Goal: Complete application form

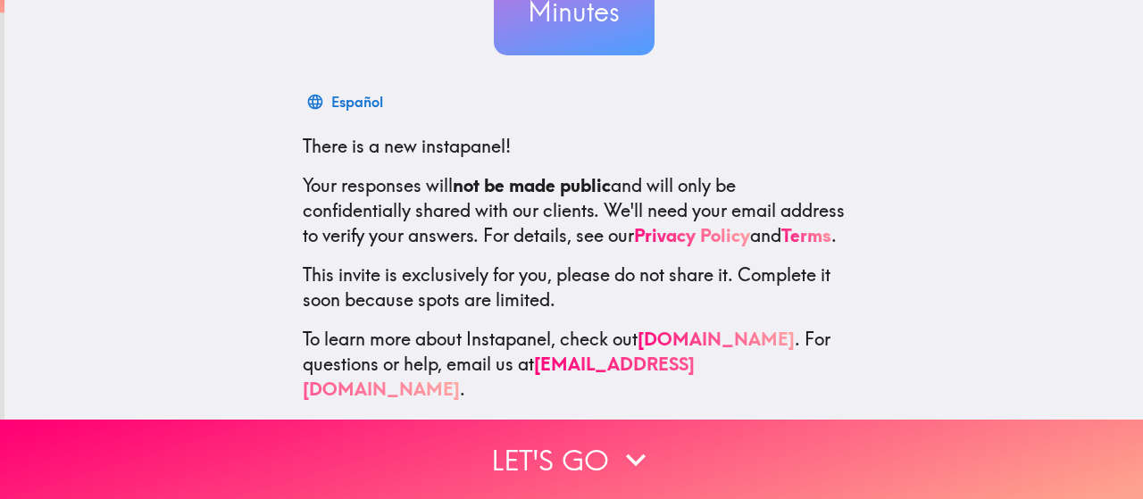
scroll to position [243, 0]
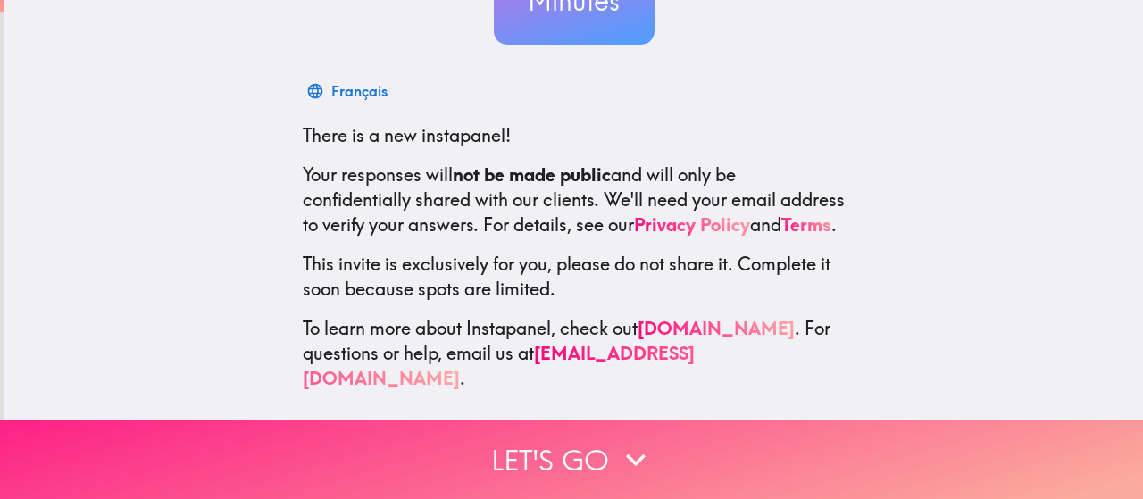
click at [631, 442] on icon "button" at bounding box center [635, 459] width 39 height 39
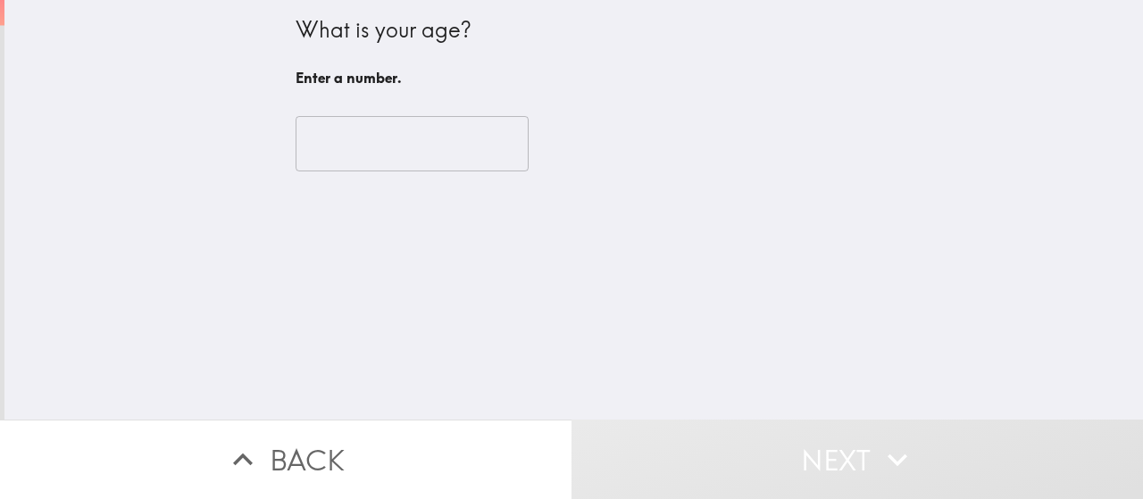
click at [376, 150] on input "number" at bounding box center [412, 143] width 233 height 55
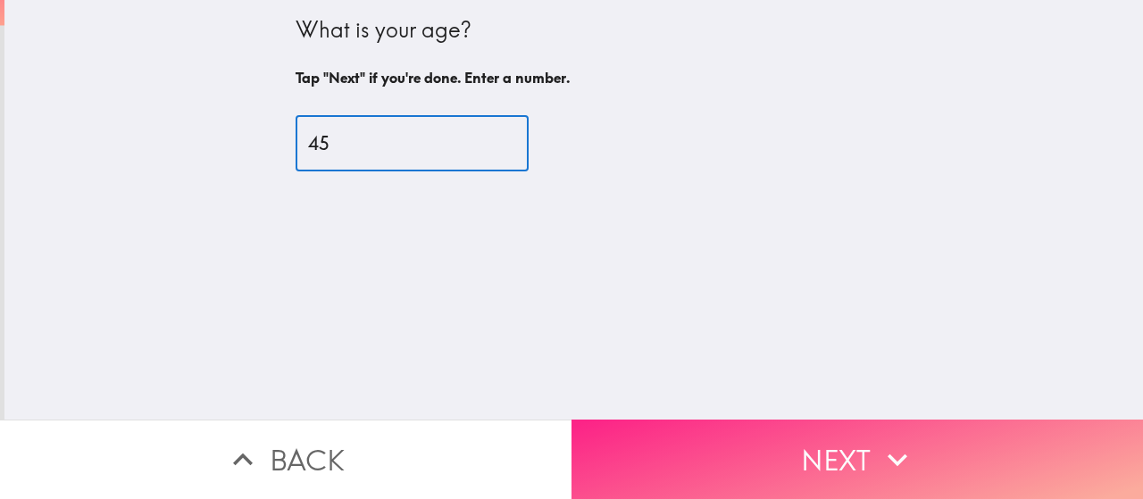
type input "45"
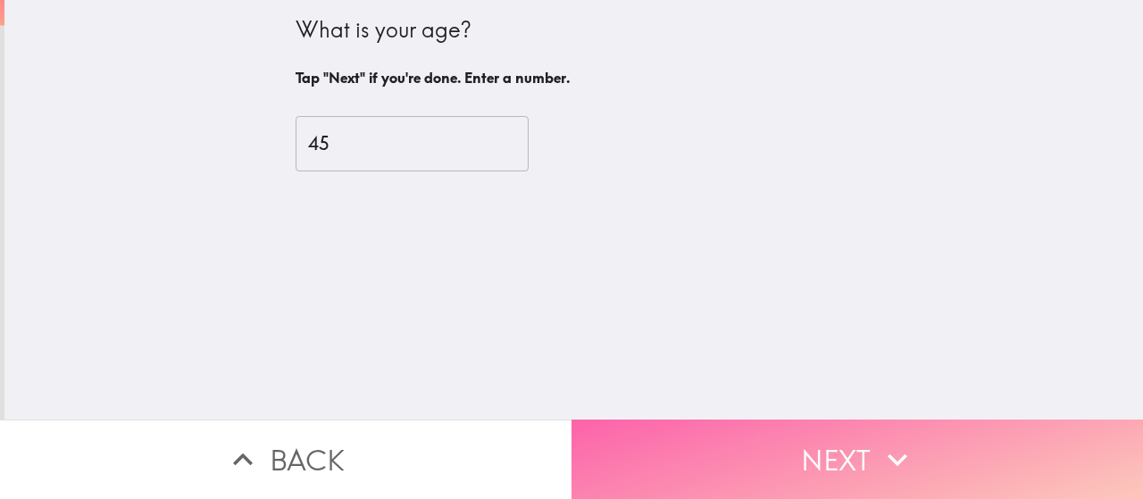
click at [856, 446] on button "Next" at bounding box center [858, 459] width 572 height 79
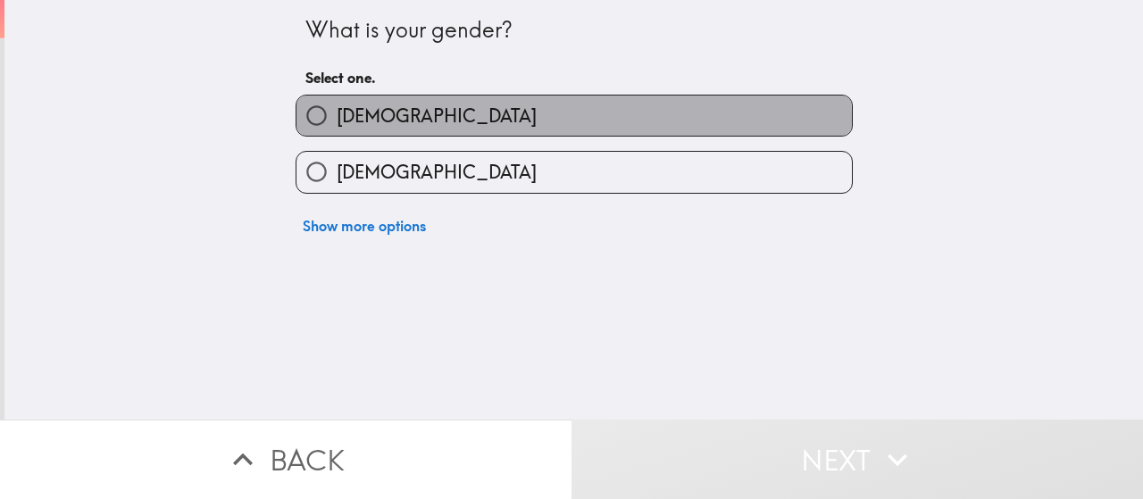
click at [366, 119] on label "[DEMOGRAPHIC_DATA]" at bounding box center [575, 116] width 556 height 40
click at [337, 119] on input "[DEMOGRAPHIC_DATA]" at bounding box center [317, 116] width 40 height 40
radio input "true"
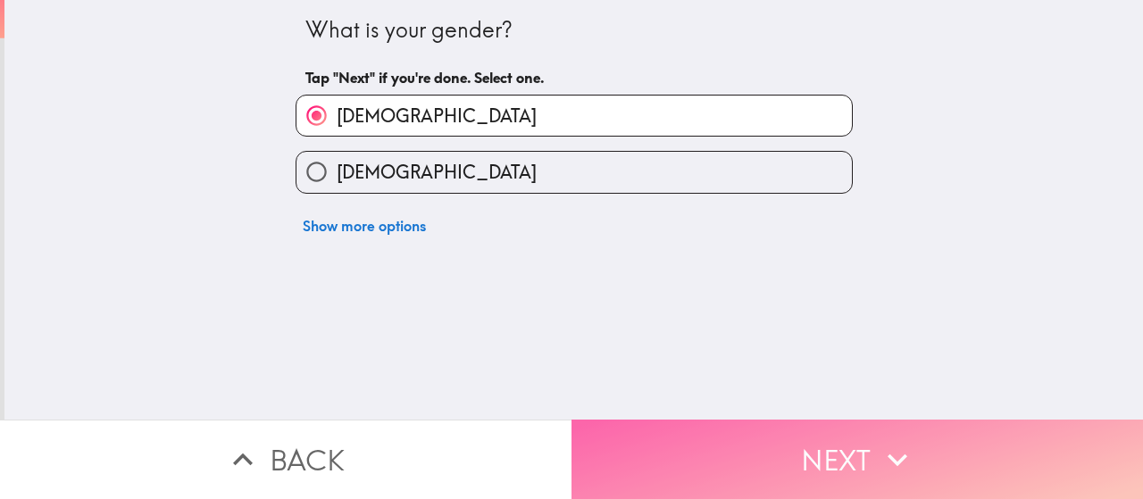
click at [791, 444] on button "Next" at bounding box center [858, 459] width 572 height 79
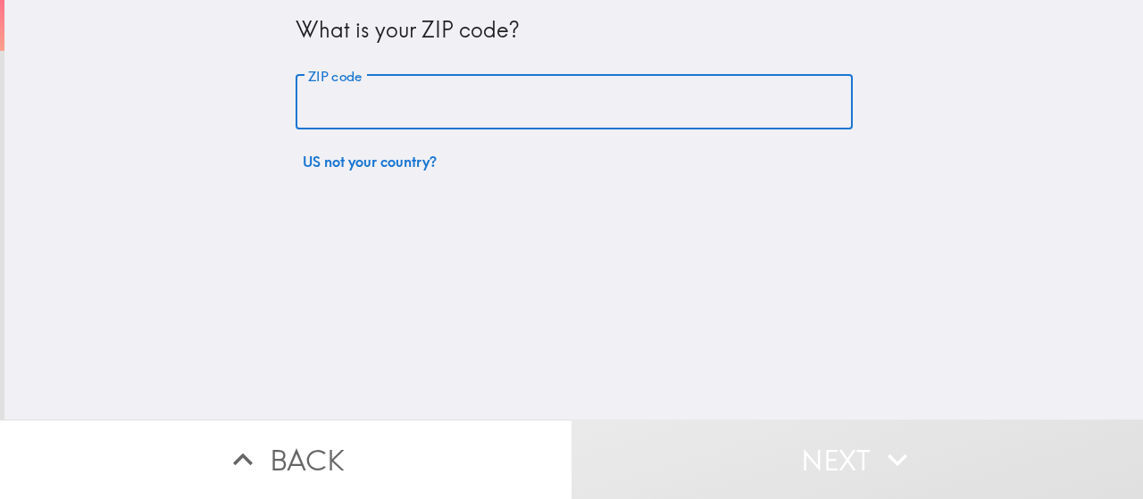
click at [318, 99] on input "ZIP code" at bounding box center [574, 102] width 557 height 55
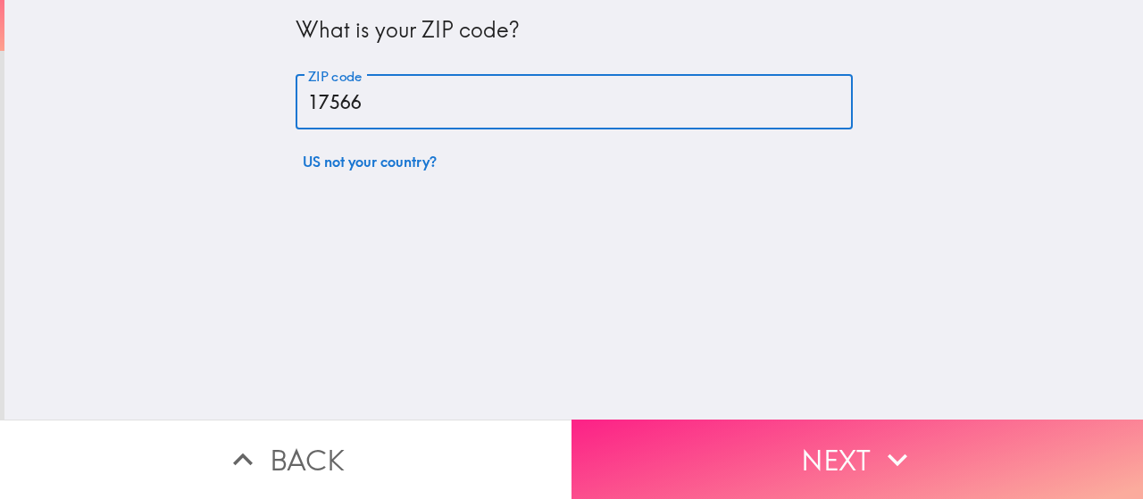
type input "17566"
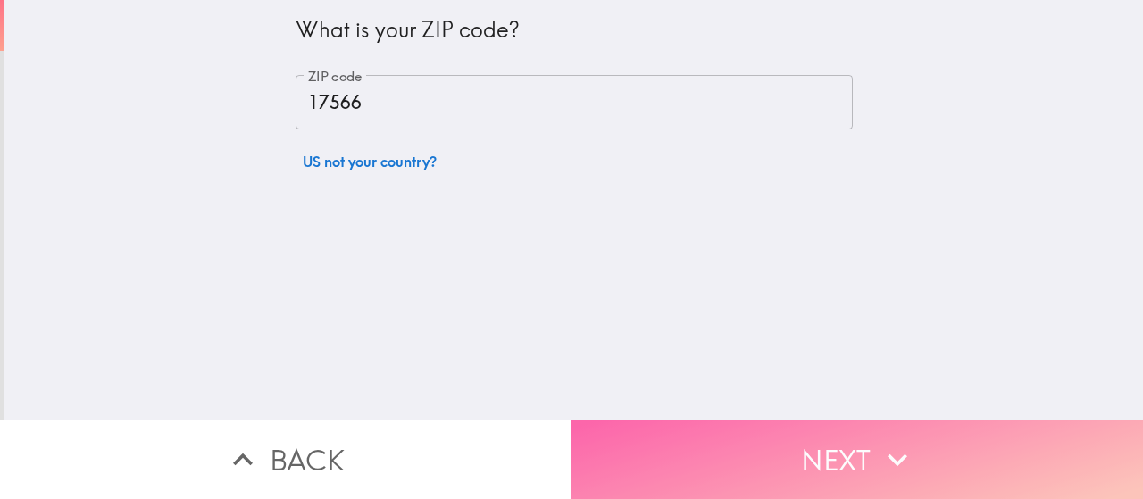
click at [807, 439] on button "Next" at bounding box center [858, 459] width 572 height 79
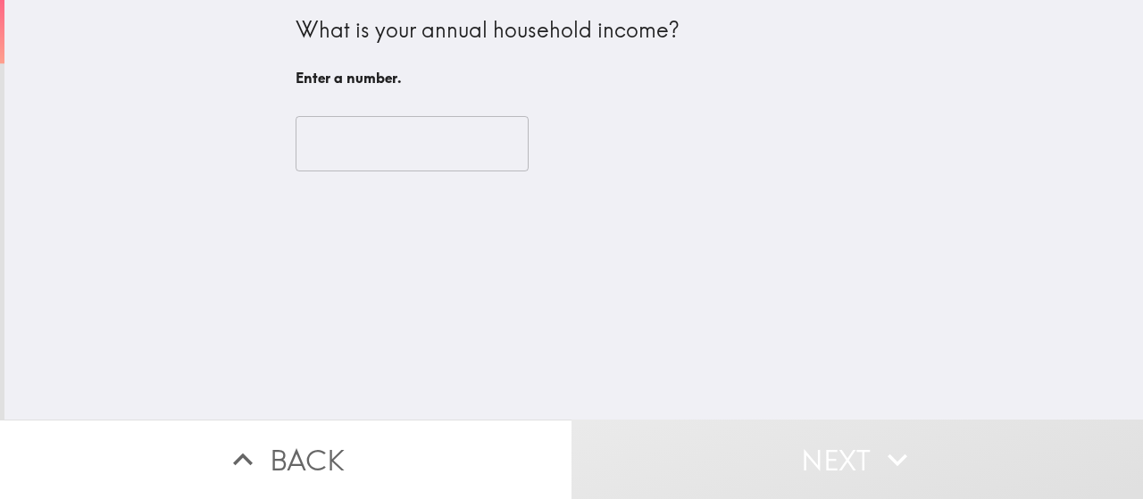
click at [349, 146] on input "number" at bounding box center [412, 143] width 233 height 55
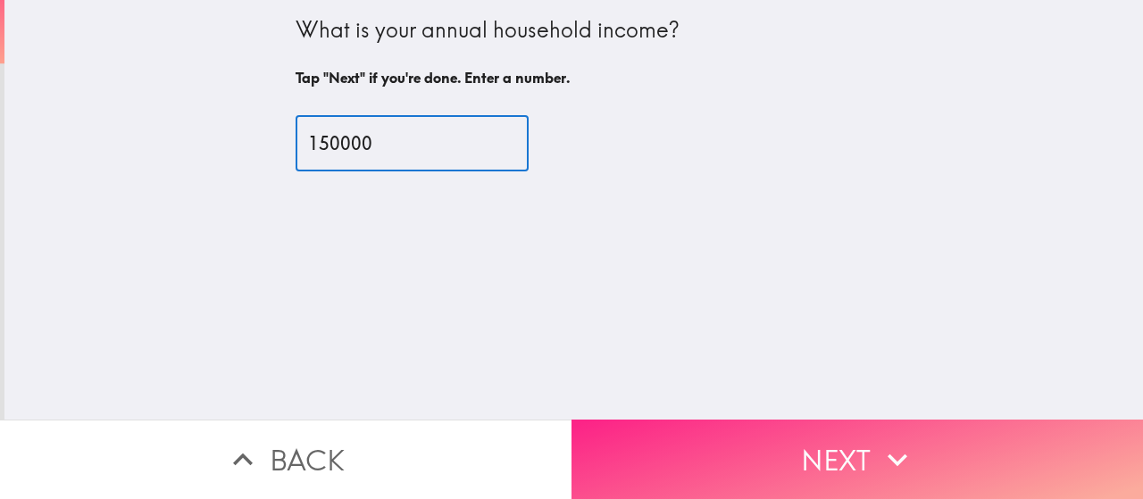
type input "150000"
click at [832, 440] on button "Next" at bounding box center [858, 459] width 572 height 79
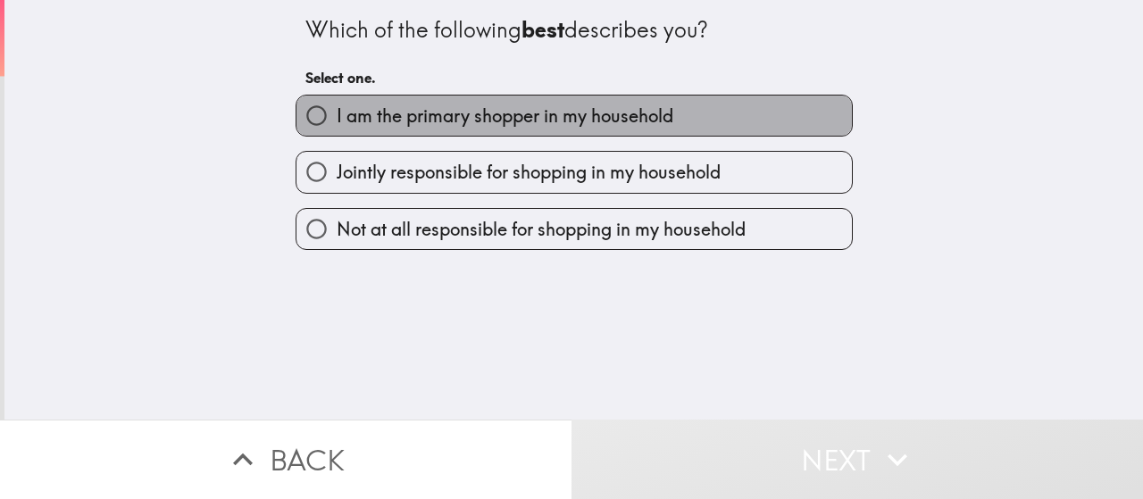
click at [447, 108] on span "I am the primary shopper in my household" at bounding box center [505, 116] width 337 height 25
click at [337, 108] on input "I am the primary shopper in my household" at bounding box center [317, 116] width 40 height 40
radio input "true"
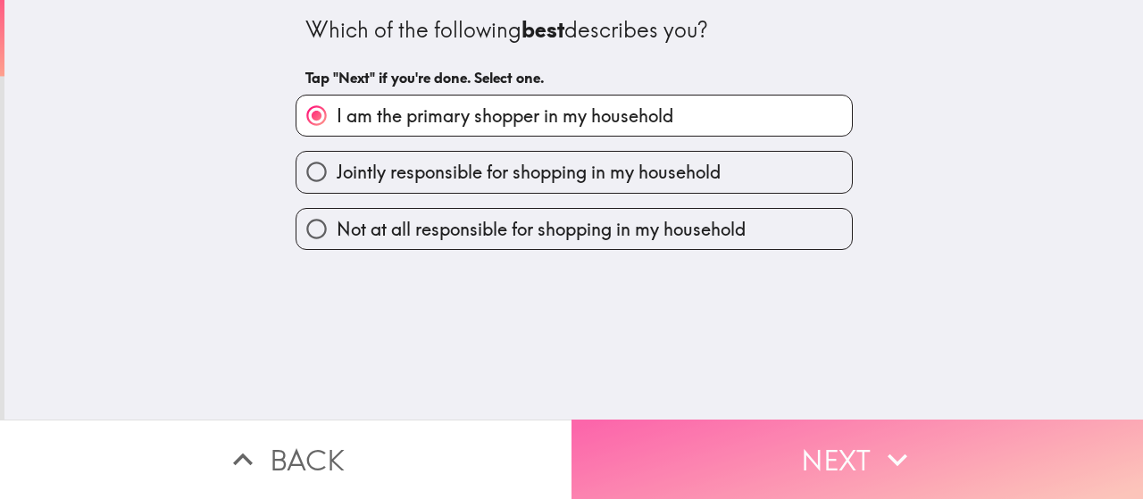
click at [807, 458] on button "Next" at bounding box center [858, 459] width 572 height 79
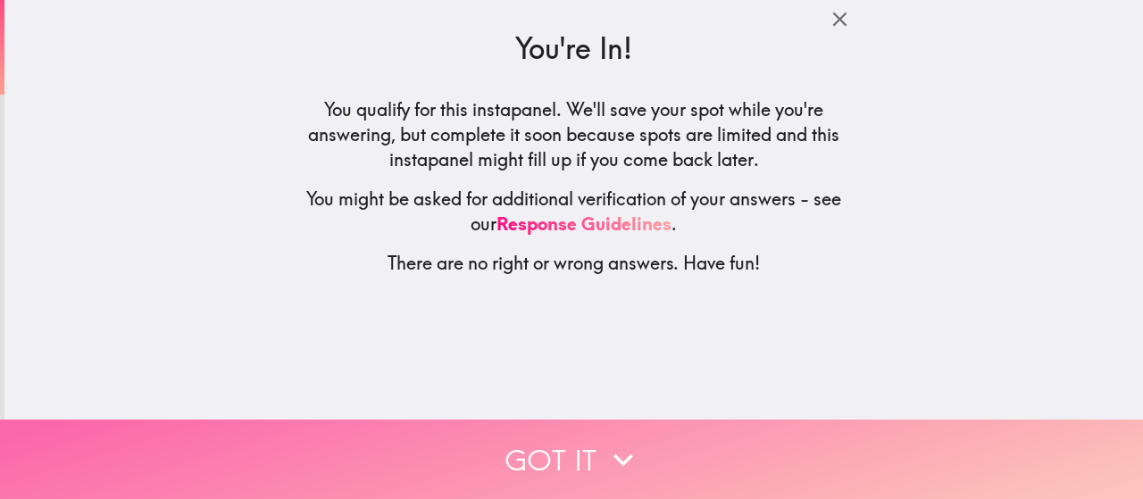
click at [564, 444] on button "Got it" at bounding box center [571, 459] width 1143 height 79
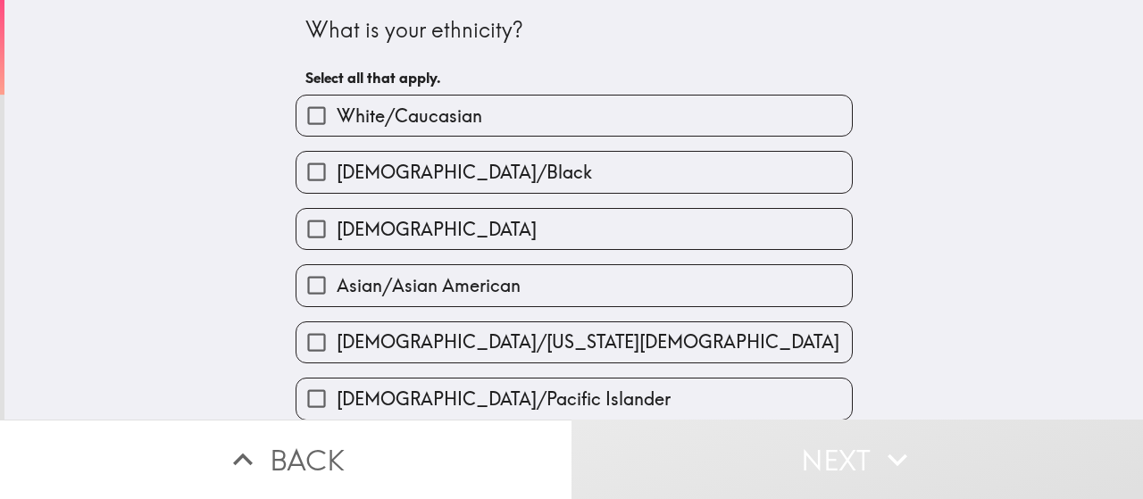
click at [389, 110] on span "White/Caucasian" at bounding box center [410, 116] width 146 height 25
click at [337, 110] on input "White/Caucasian" at bounding box center [317, 116] width 40 height 40
checkbox input "true"
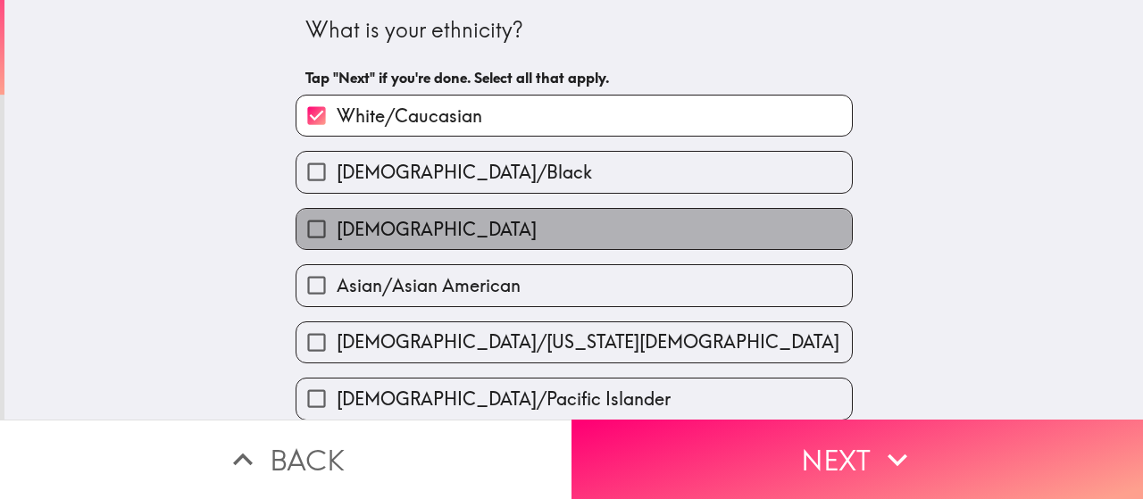
click at [380, 235] on span "[DEMOGRAPHIC_DATA]" at bounding box center [437, 229] width 200 height 25
click at [337, 235] on input "[DEMOGRAPHIC_DATA]" at bounding box center [317, 229] width 40 height 40
checkbox input "true"
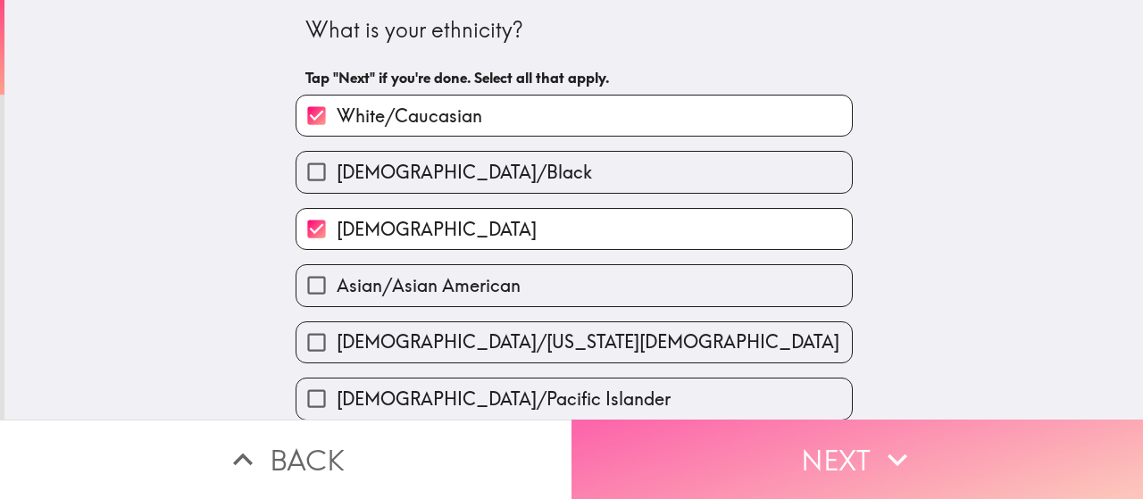
click at [836, 450] on button "Next" at bounding box center [858, 459] width 572 height 79
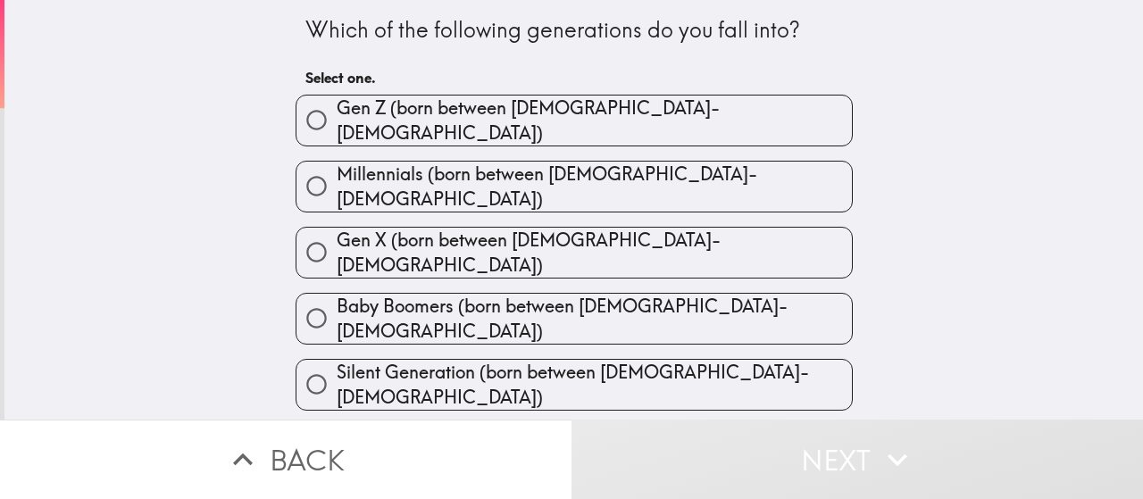
drag, startPoint x: 439, startPoint y: 234, endPoint x: 547, endPoint y: 280, distance: 117.6
click at [439, 235] on span "Gen X (born between [DEMOGRAPHIC_DATA]-[DEMOGRAPHIC_DATA])" at bounding box center [594, 253] width 515 height 50
click at [337, 235] on input "Gen X (born between [DEMOGRAPHIC_DATA]-[DEMOGRAPHIC_DATA])" at bounding box center [317, 252] width 40 height 40
radio input "true"
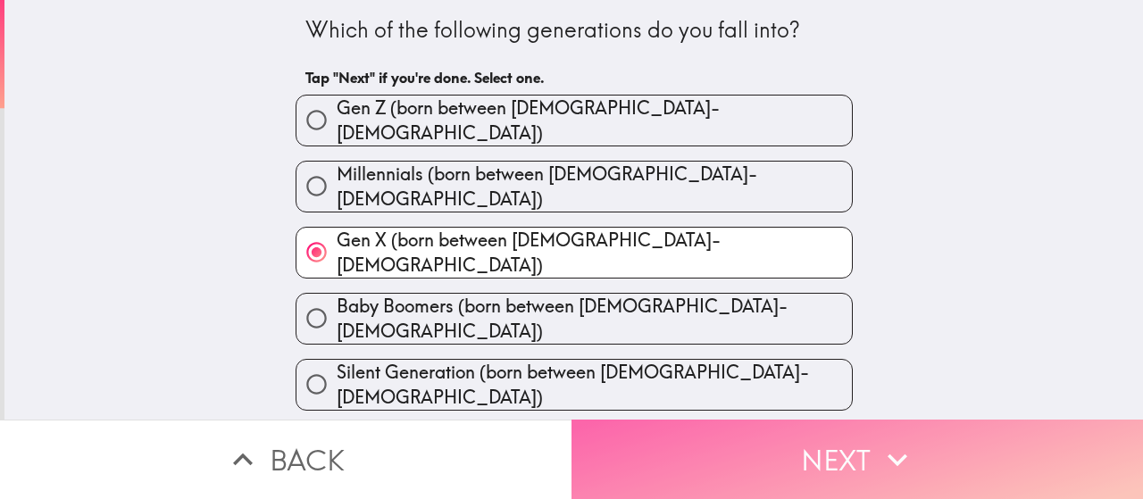
click at [769, 442] on button "Next" at bounding box center [858, 459] width 572 height 79
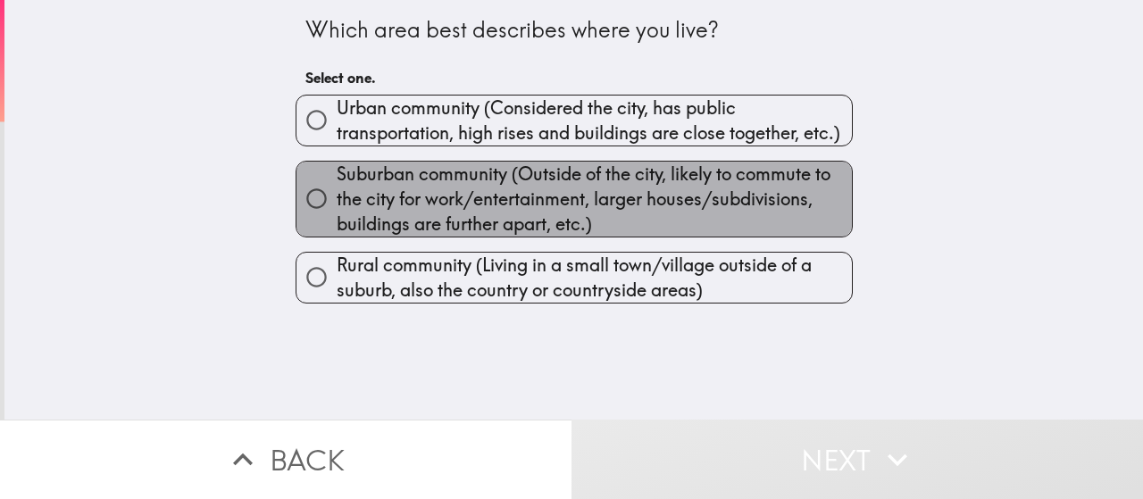
click at [470, 199] on span "Suburban community (Outside of the city, likely to commute to the city for work…" at bounding box center [594, 199] width 515 height 75
click at [337, 199] on input "Suburban community (Outside of the city, likely to commute to the city for work…" at bounding box center [317, 199] width 40 height 40
radio input "true"
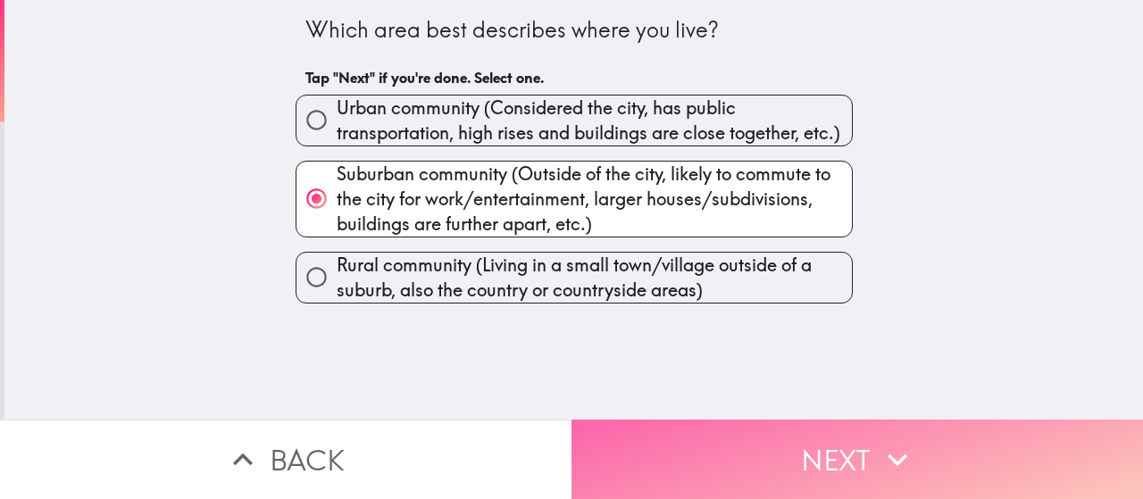
click at [798, 447] on button "Next" at bounding box center [858, 459] width 572 height 79
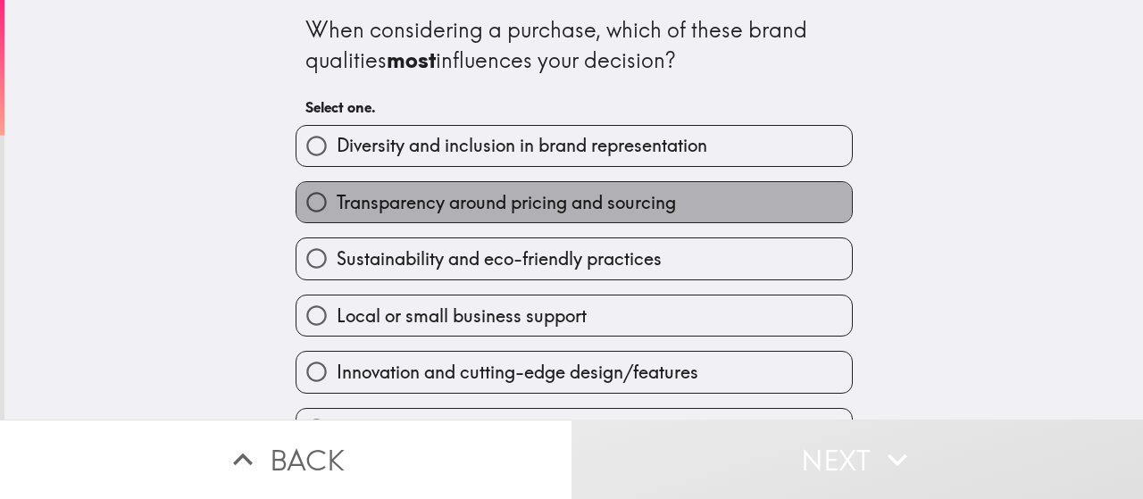
click at [654, 203] on span "Transparency around pricing and sourcing" at bounding box center [506, 202] width 339 height 25
click at [337, 203] on input "Transparency around pricing and sourcing" at bounding box center [317, 202] width 40 height 40
radio input "true"
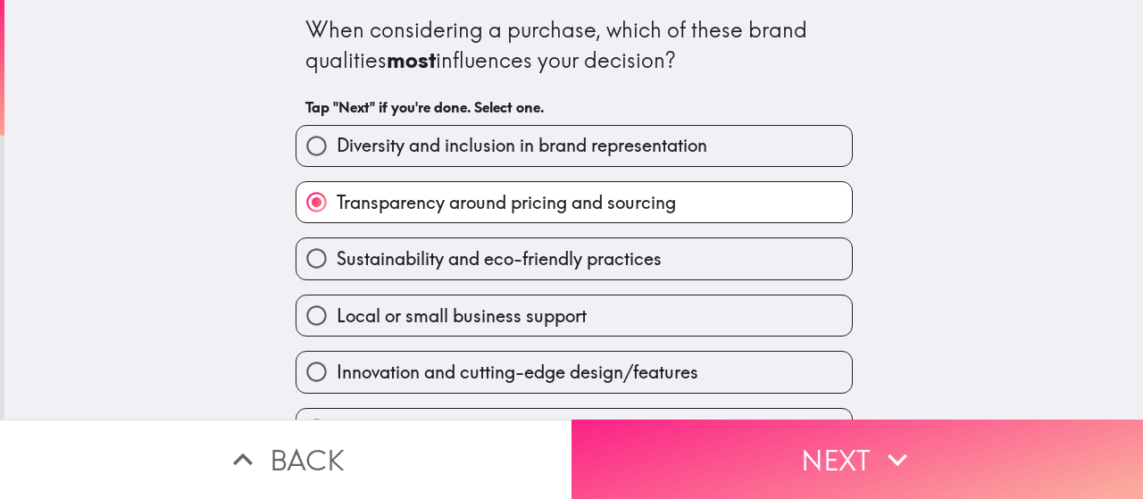
click at [823, 440] on button "Next" at bounding box center [858, 459] width 572 height 79
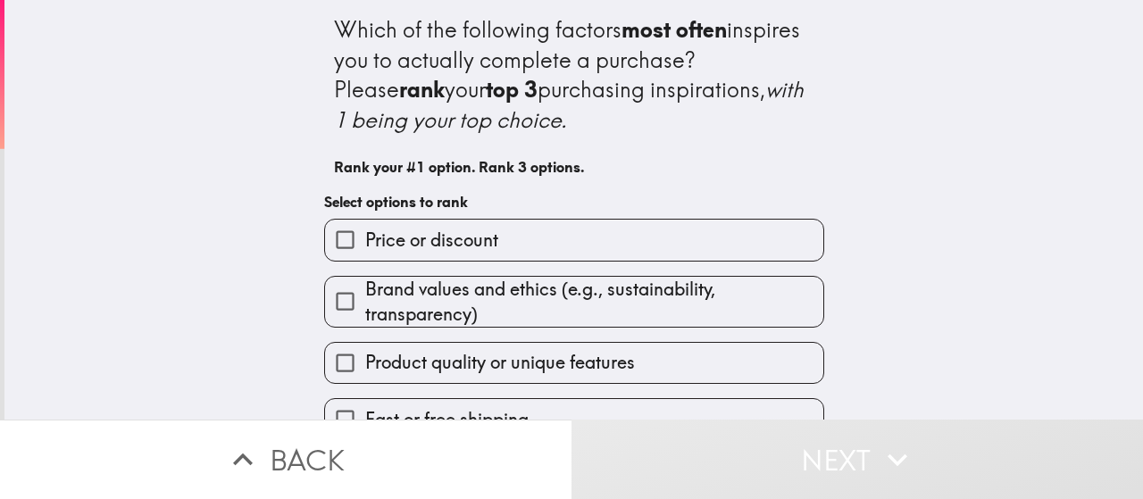
scroll to position [89, 0]
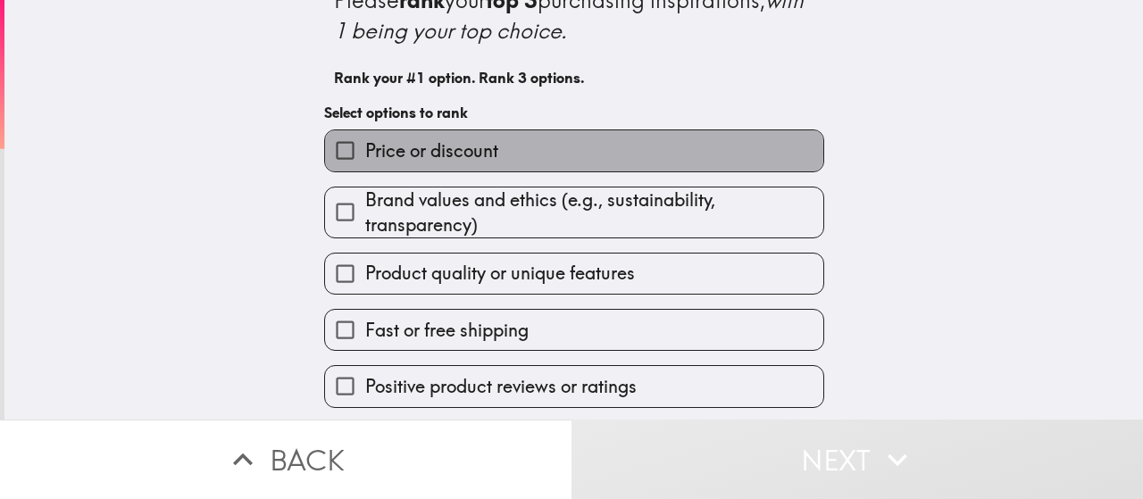
click at [409, 152] on span "Price or discount" at bounding box center [431, 150] width 133 height 25
click at [365, 152] on input "Price or discount" at bounding box center [345, 150] width 40 height 40
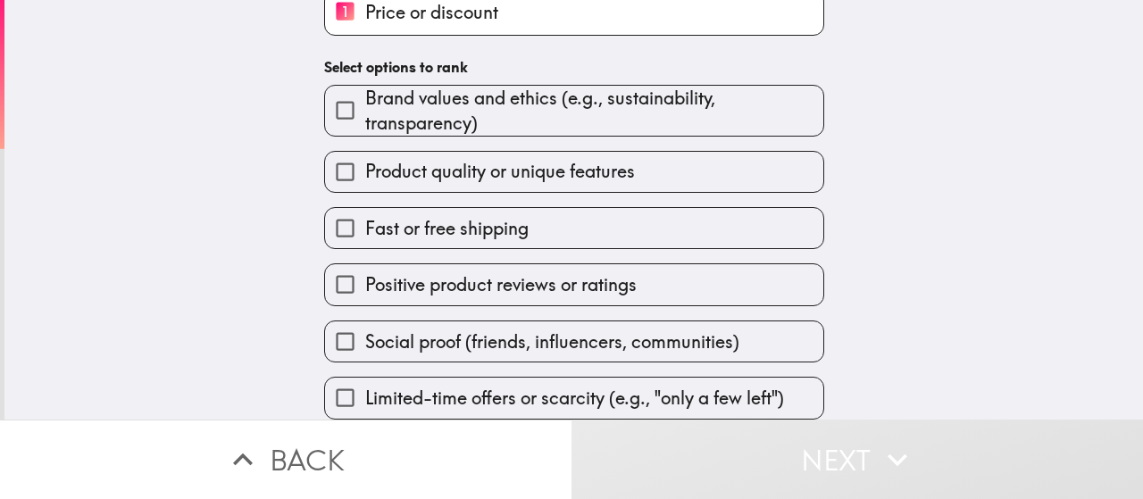
scroll to position [212, 0]
click at [427, 276] on span "Positive product reviews or ratings" at bounding box center [501, 284] width 272 height 25
click at [365, 276] on input "Positive product reviews or ratings" at bounding box center [345, 284] width 40 height 40
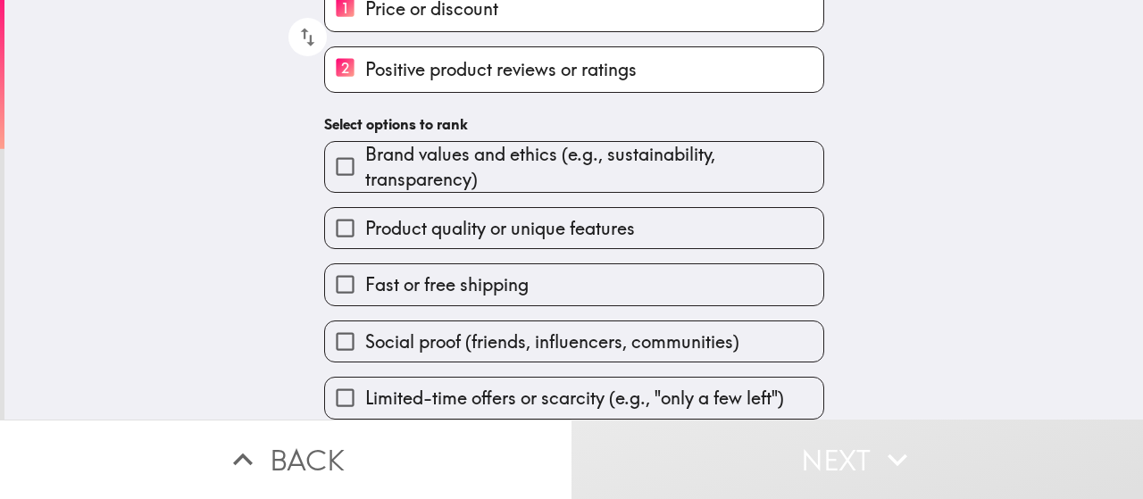
scroll to position [215, 0]
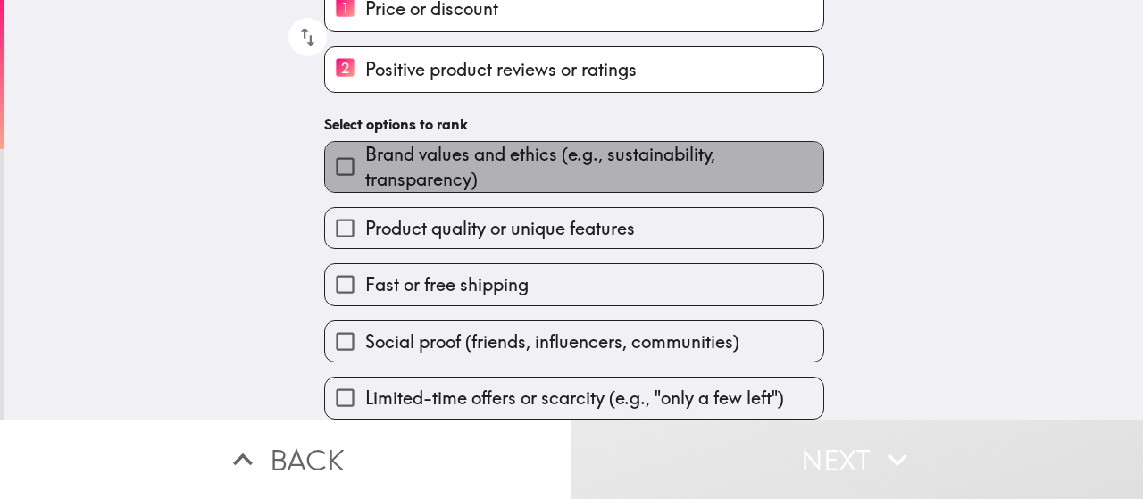
click at [407, 149] on span "Brand values and ethics (e.g., sustainability, transparency)" at bounding box center [594, 167] width 458 height 50
click at [365, 149] on input "Brand values and ethics (e.g., sustainability, transparency)" at bounding box center [345, 166] width 40 height 40
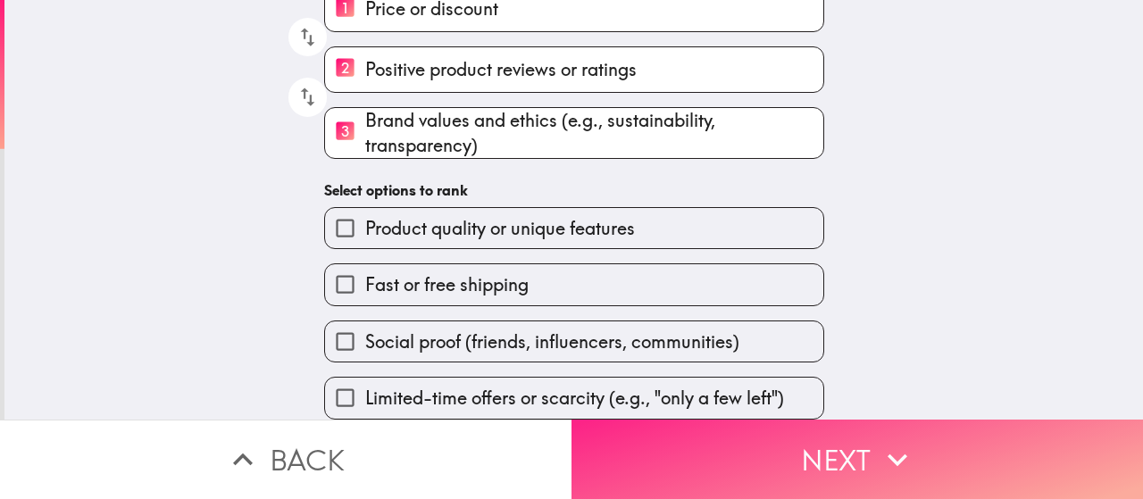
click at [794, 440] on button "Next" at bounding box center [858, 459] width 572 height 79
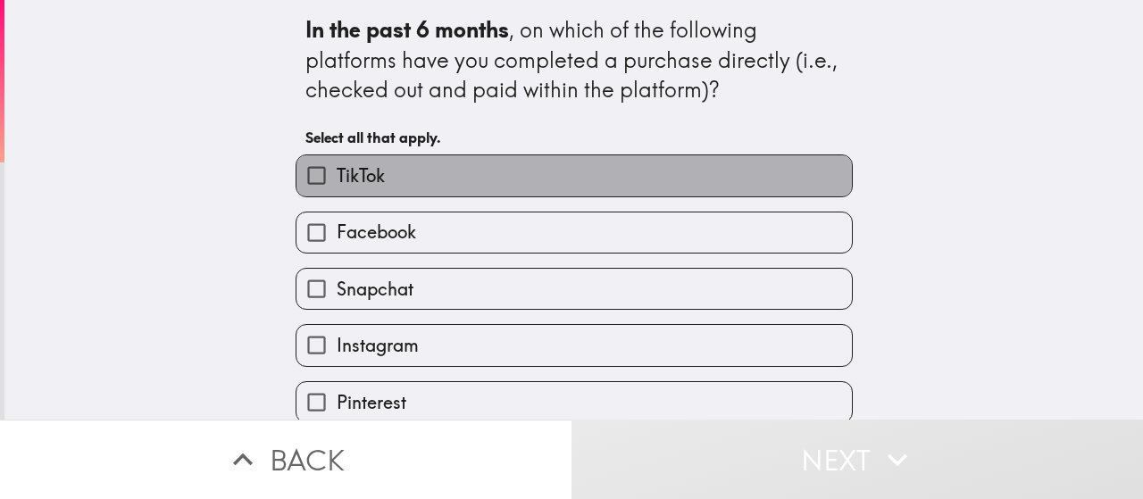
click at [361, 178] on span "TikTok" at bounding box center [361, 175] width 48 height 25
click at [337, 178] on input "TikTok" at bounding box center [317, 175] width 40 height 40
checkbox input "true"
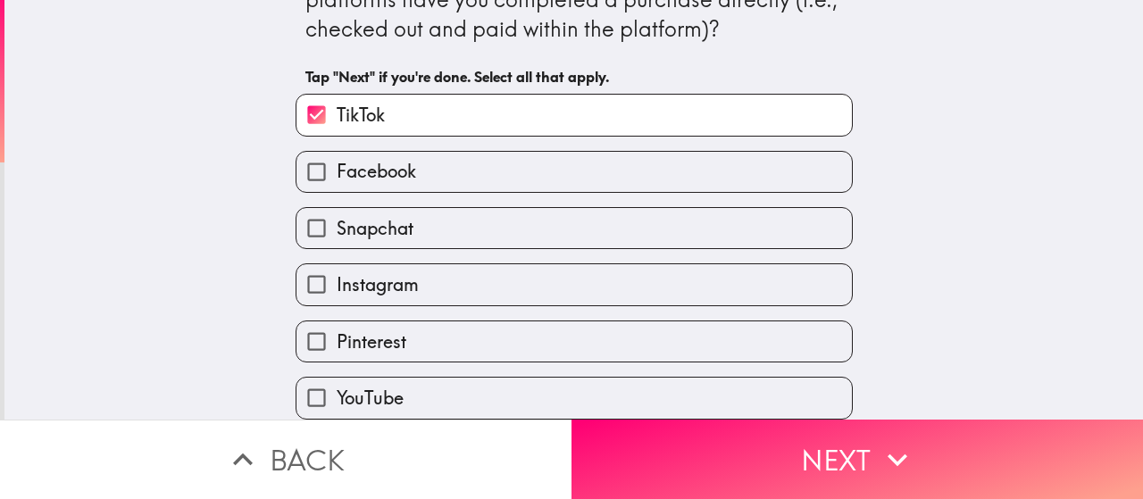
scroll to position [89, 0]
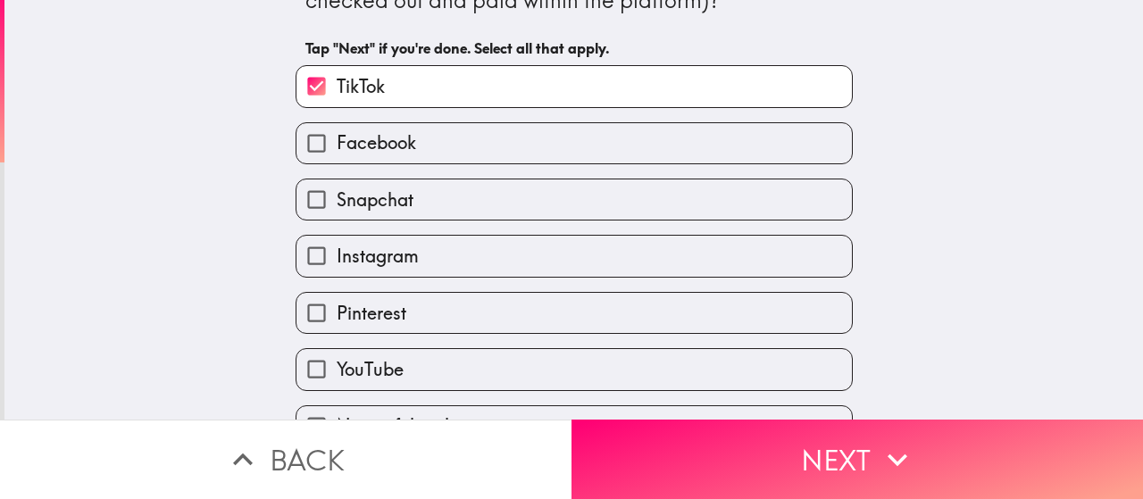
click at [374, 253] on span "Instagram" at bounding box center [378, 256] width 82 height 25
click at [337, 253] on input "Instagram" at bounding box center [317, 256] width 40 height 40
checkbox input "true"
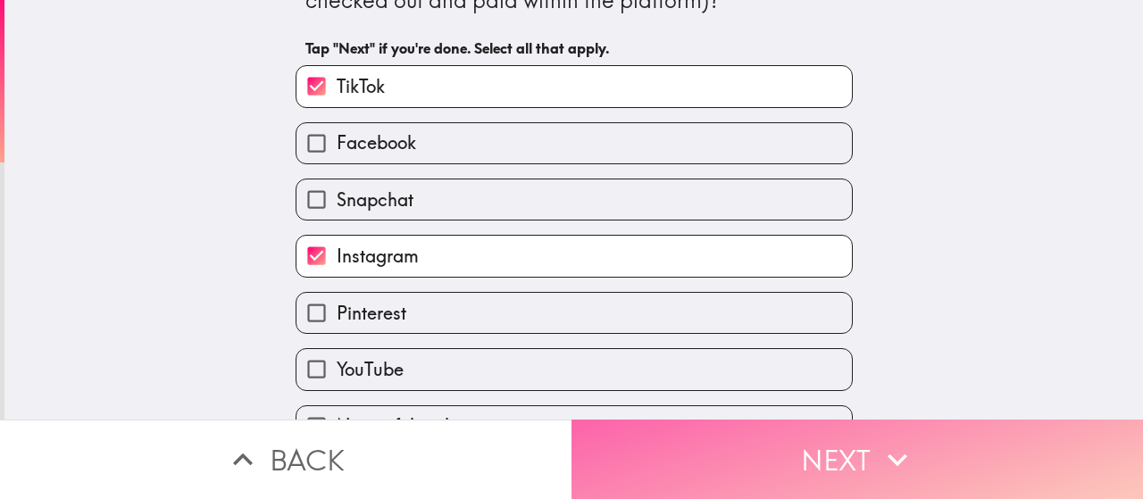
click at [881, 472] on button "Next" at bounding box center [858, 459] width 572 height 79
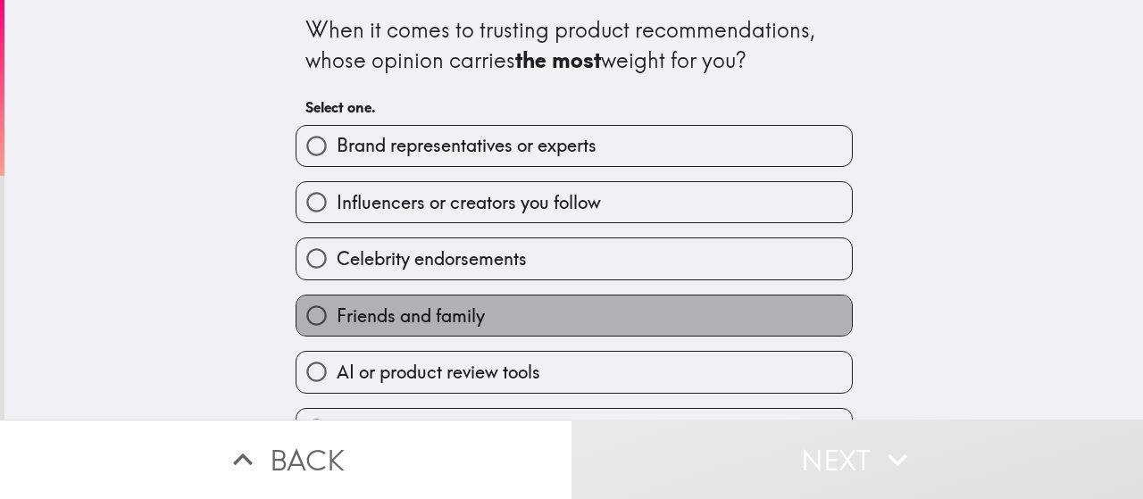
click at [443, 323] on span "Friends and family" at bounding box center [411, 316] width 148 height 25
click at [337, 323] on input "Friends and family" at bounding box center [317, 316] width 40 height 40
radio input "true"
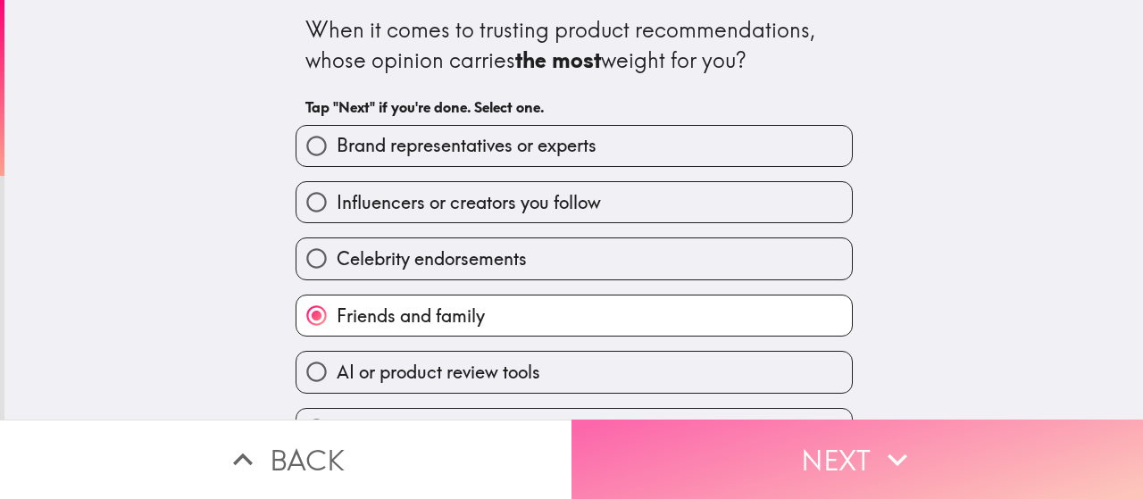
click at [794, 440] on button "Next" at bounding box center [858, 459] width 572 height 79
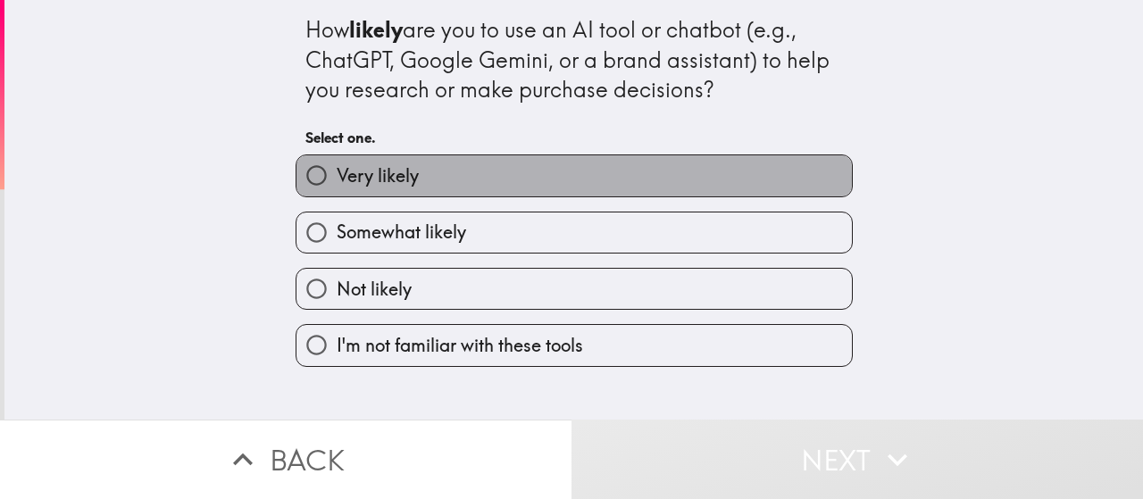
click at [413, 179] on label "Very likely" at bounding box center [575, 175] width 556 height 40
click at [337, 179] on input "Very likely" at bounding box center [317, 175] width 40 height 40
radio input "true"
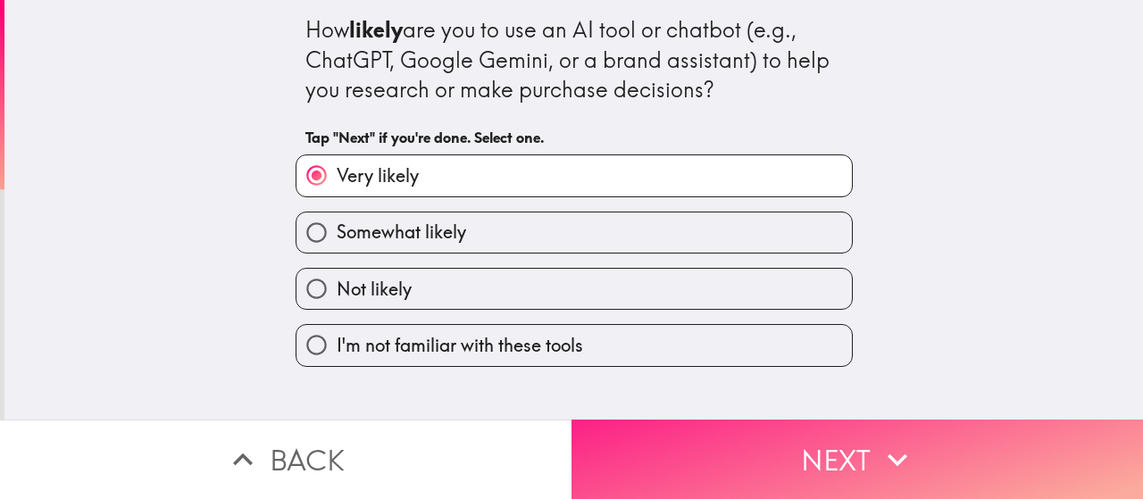
click at [786, 438] on button "Next" at bounding box center [858, 459] width 572 height 79
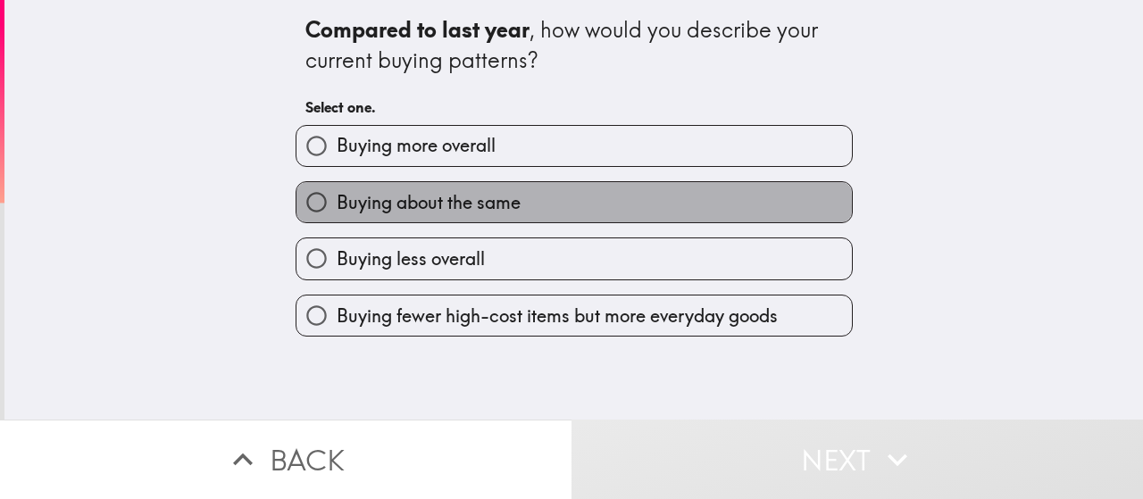
click at [464, 206] on span "Buying about the same" at bounding box center [429, 202] width 184 height 25
click at [337, 206] on input "Buying about the same" at bounding box center [317, 202] width 40 height 40
radio input "true"
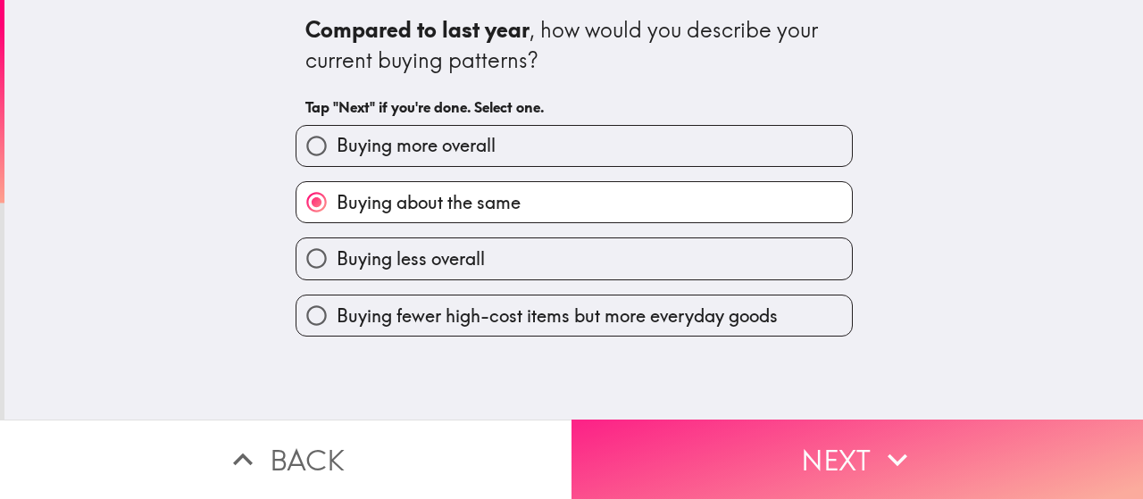
click at [797, 446] on button "Next" at bounding box center [858, 459] width 572 height 79
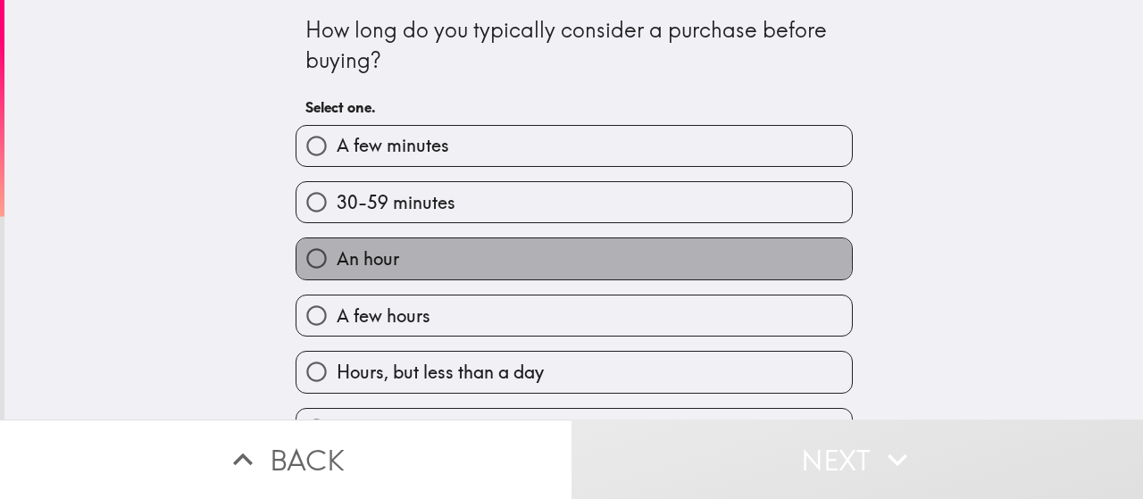
click at [402, 258] on label "An hour" at bounding box center [575, 258] width 556 height 40
click at [337, 258] on input "An hour" at bounding box center [317, 258] width 40 height 40
radio input "true"
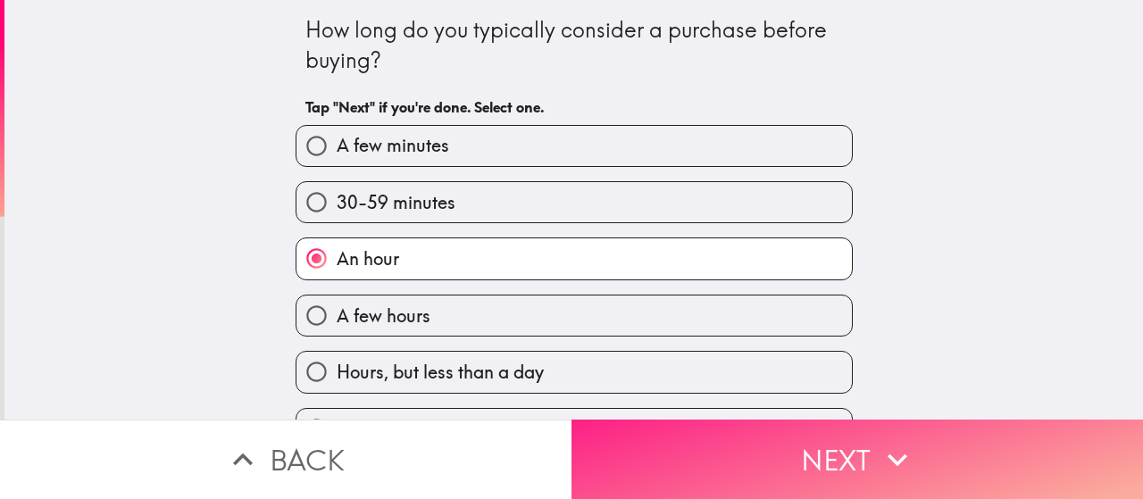
click at [807, 445] on button "Next" at bounding box center [858, 459] width 572 height 79
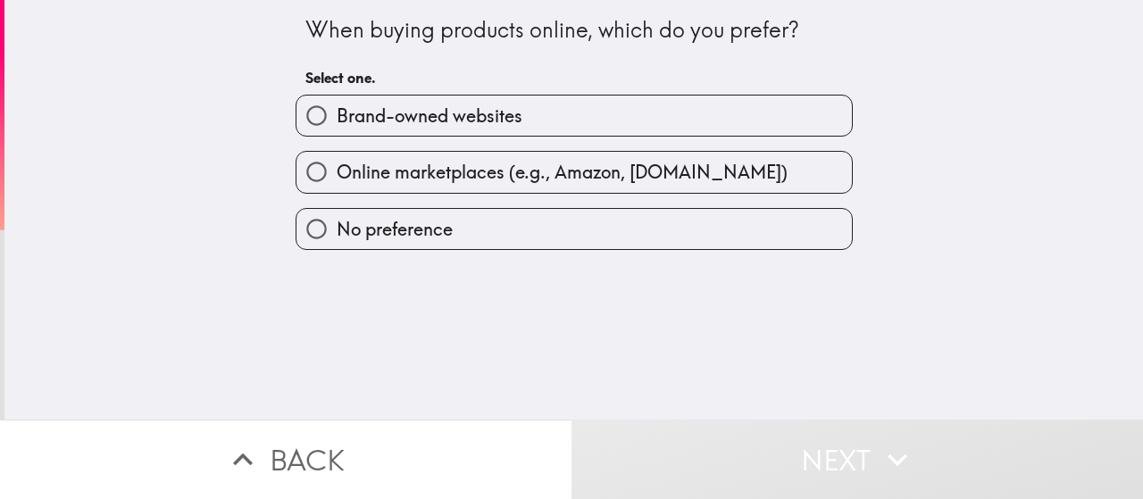
click at [463, 179] on span "Online marketplaces (e.g., Amazon, [DOMAIN_NAME])" at bounding box center [562, 172] width 451 height 25
click at [337, 179] on input "Online marketplaces (e.g., Amazon, [DOMAIN_NAME])" at bounding box center [317, 172] width 40 height 40
radio input "true"
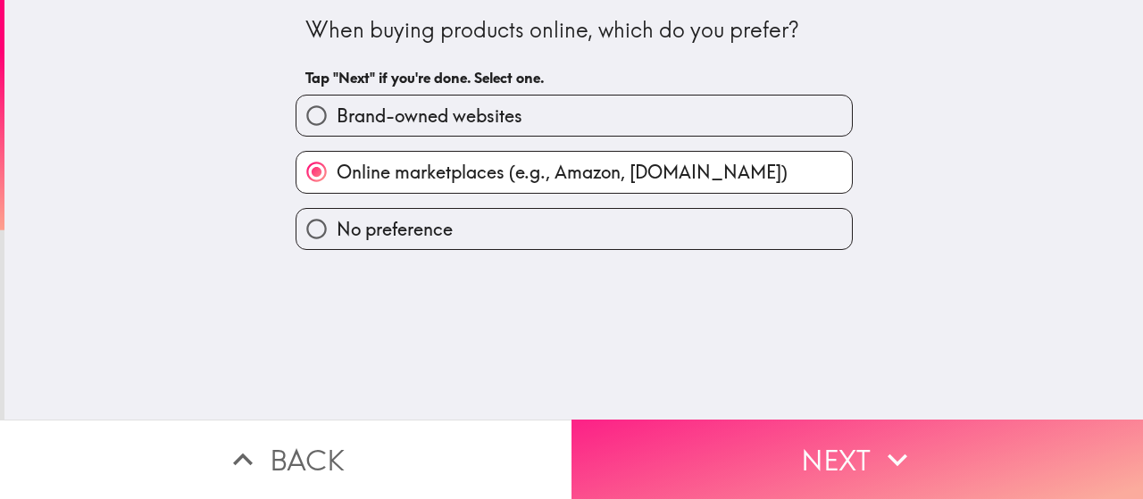
click at [783, 437] on button "Next" at bounding box center [858, 459] width 572 height 79
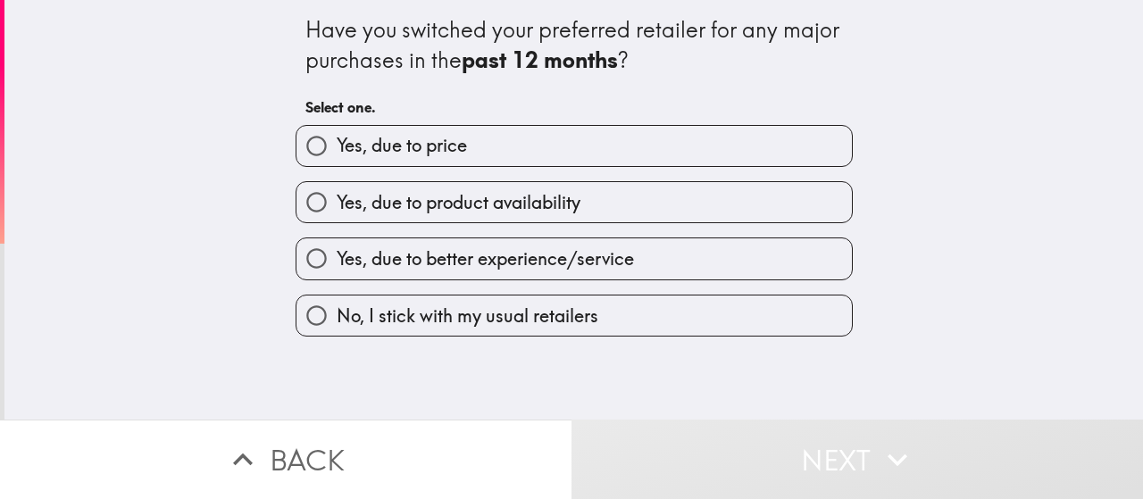
drag, startPoint x: 404, startPoint y: 317, endPoint x: 459, endPoint y: 330, distance: 56.8
click at [406, 317] on span "No, I stick with my usual retailers" at bounding box center [468, 316] width 262 height 25
click at [337, 317] on input "No, I stick with my usual retailers" at bounding box center [317, 316] width 40 height 40
radio input "true"
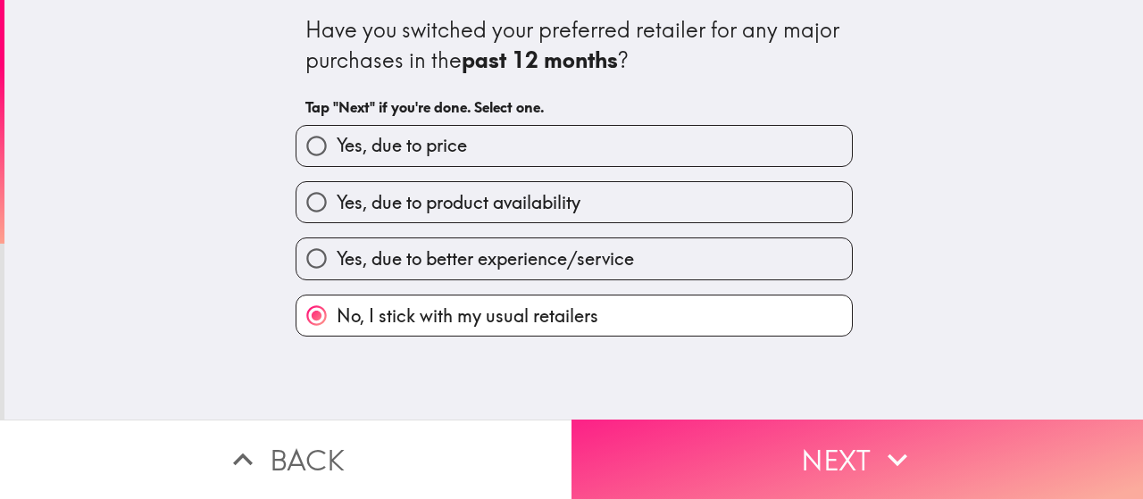
click at [841, 438] on button "Next" at bounding box center [858, 459] width 572 height 79
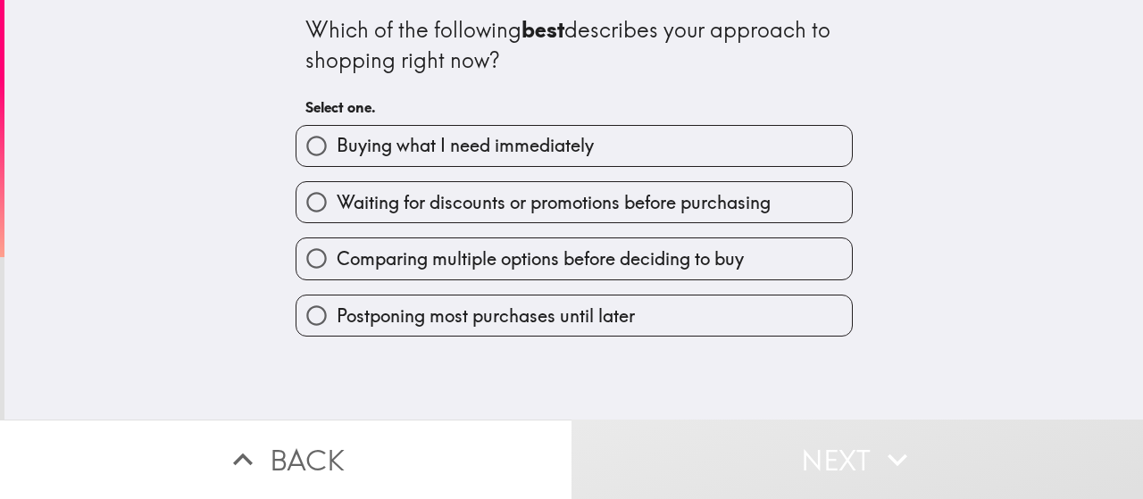
click at [537, 200] on span "Waiting for discounts or promotions before purchasing" at bounding box center [554, 202] width 434 height 25
click at [337, 200] on input "Waiting for discounts or promotions before purchasing" at bounding box center [317, 202] width 40 height 40
radio input "true"
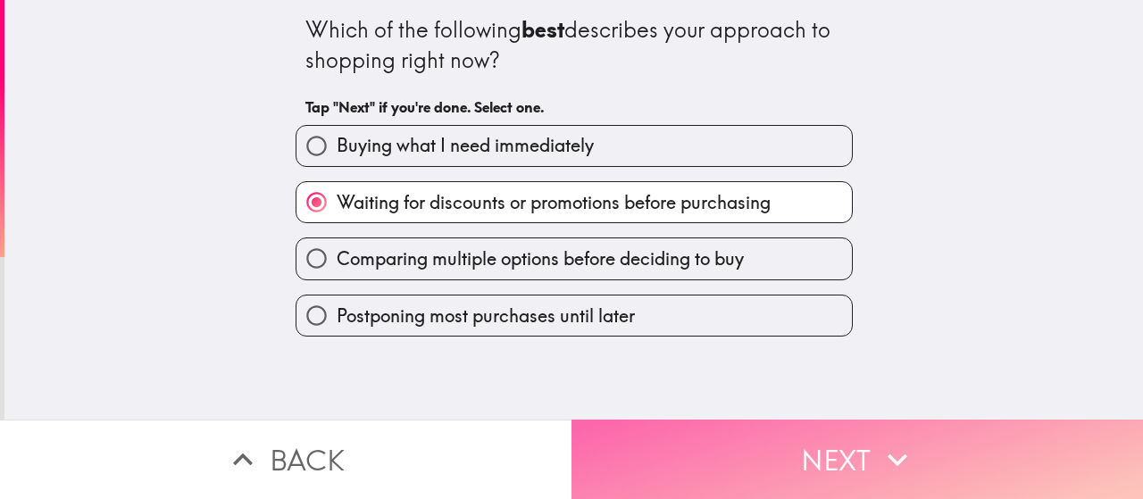
click at [800, 433] on button "Next" at bounding box center [858, 459] width 572 height 79
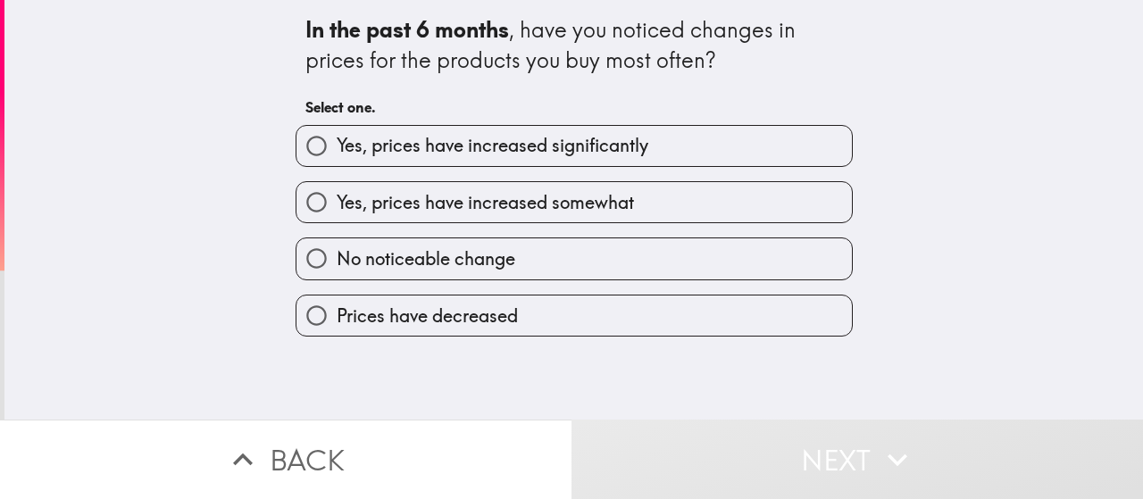
drag, startPoint x: 459, startPoint y: 201, endPoint x: 482, endPoint y: 210, distance: 24.9
click at [459, 202] on span "Yes, prices have increased somewhat" at bounding box center [485, 202] width 297 height 25
click at [337, 202] on input "Yes, prices have increased somewhat" at bounding box center [317, 202] width 40 height 40
radio input "true"
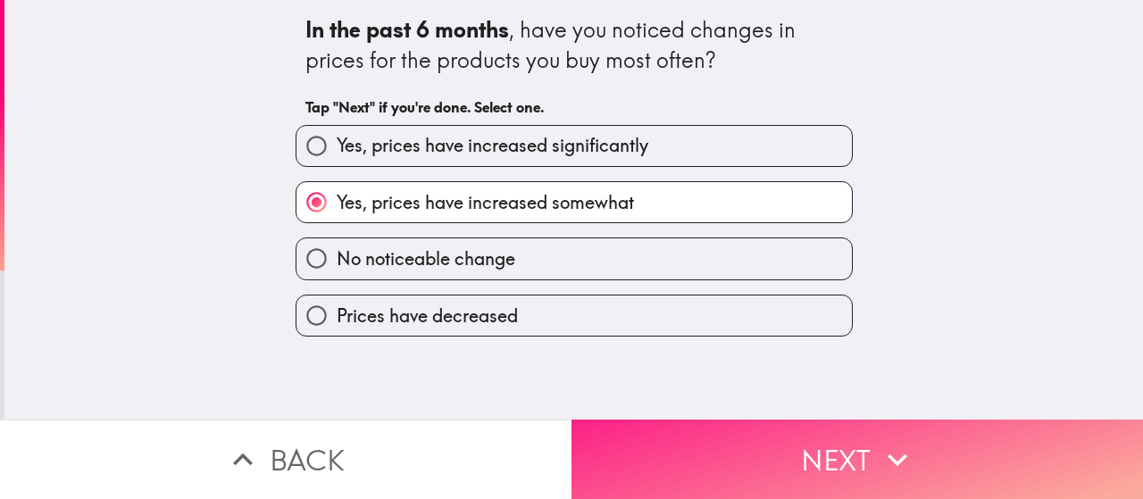
click at [779, 444] on button "Next" at bounding box center [858, 459] width 572 height 79
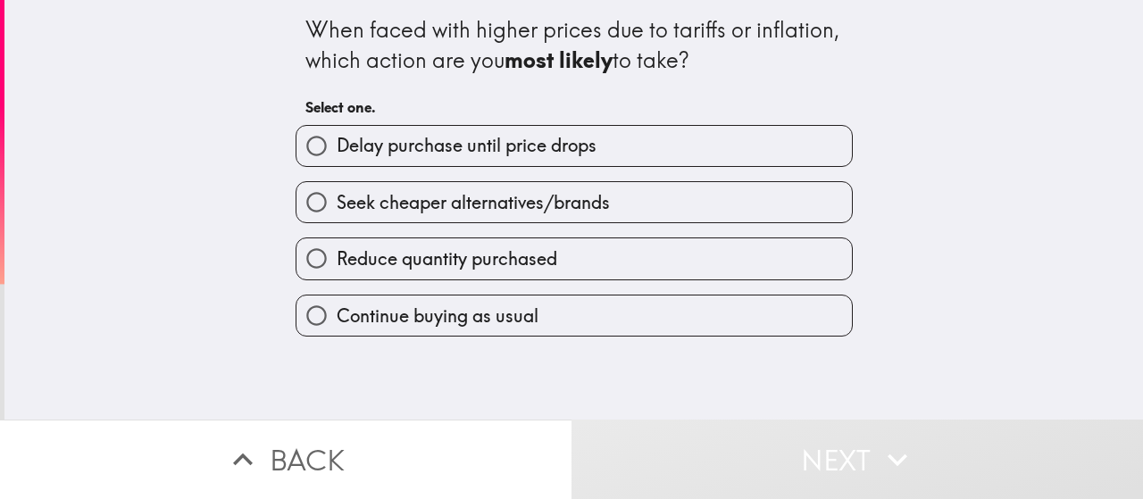
click at [454, 201] on span "Seek cheaper alternatives/brands" at bounding box center [473, 202] width 273 height 25
click at [337, 201] on input "Seek cheaper alternatives/brands" at bounding box center [317, 202] width 40 height 40
radio input "true"
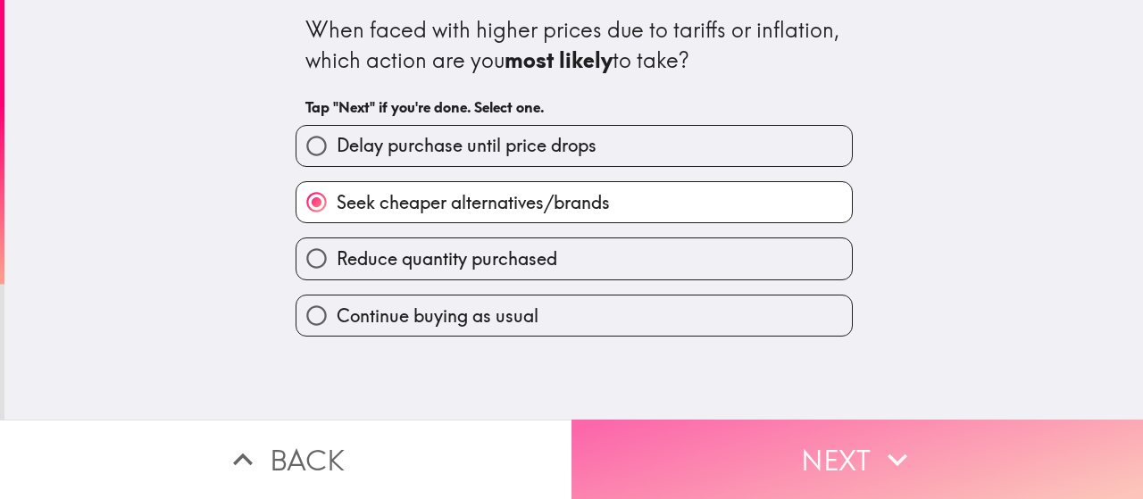
click at [782, 446] on button "Next" at bounding box center [858, 459] width 572 height 79
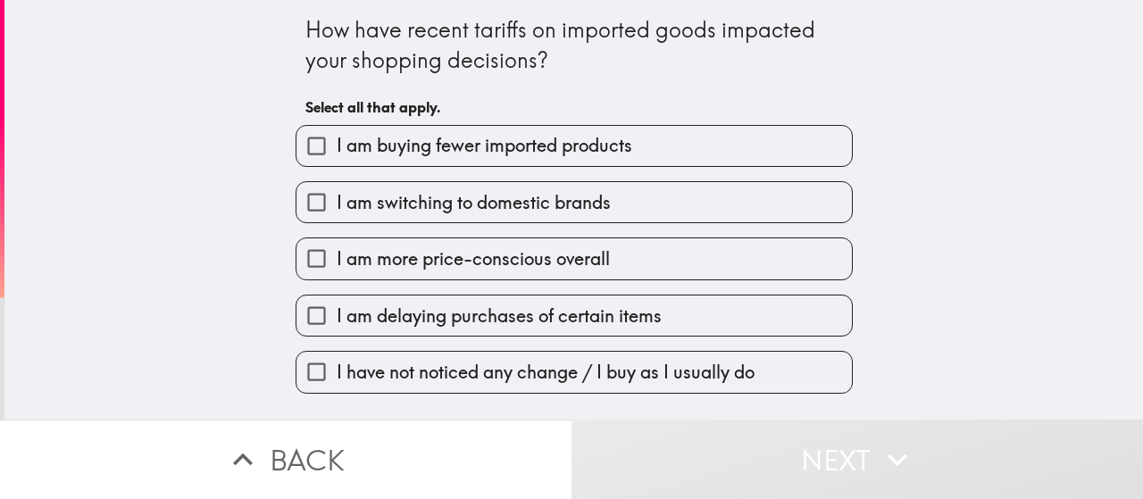
click at [497, 150] on span "I am buying fewer imported products" at bounding box center [485, 145] width 296 height 25
click at [337, 150] on input "I am buying fewer imported products" at bounding box center [317, 146] width 40 height 40
checkbox input "true"
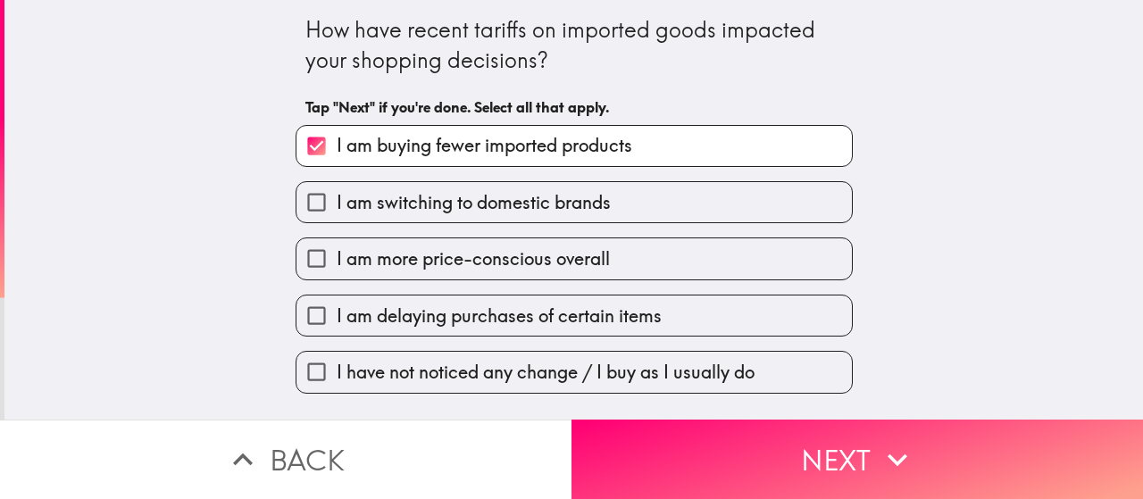
click at [500, 262] on span "I am more price-conscious overall" at bounding box center [473, 259] width 273 height 25
click at [337, 262] on input "I am more price-conscious overall" at bounding box center [317, 258] width 40 height 40
checkbox input "true"
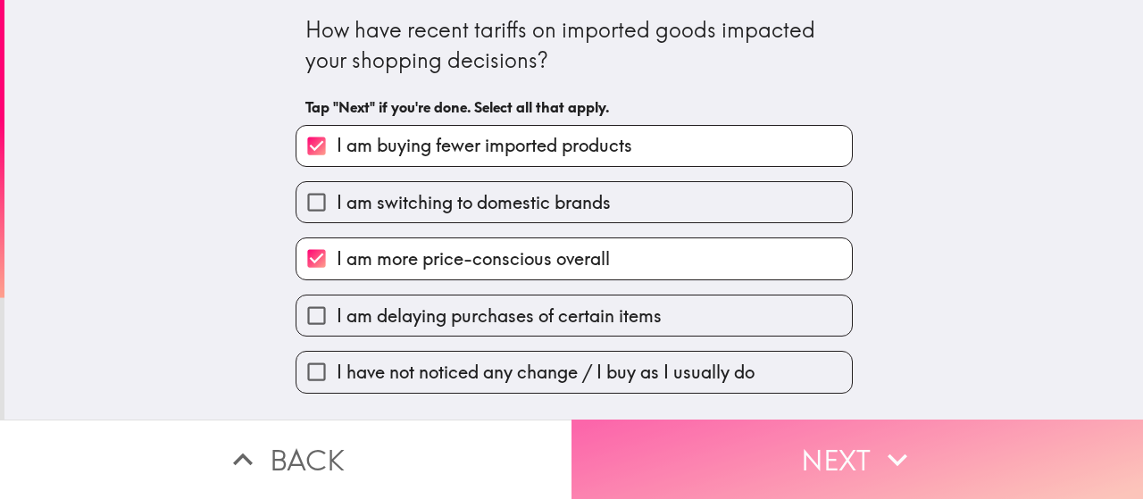
click at [827, 439] on button "Next" at bounding box center [858, 459] width 572 height 79
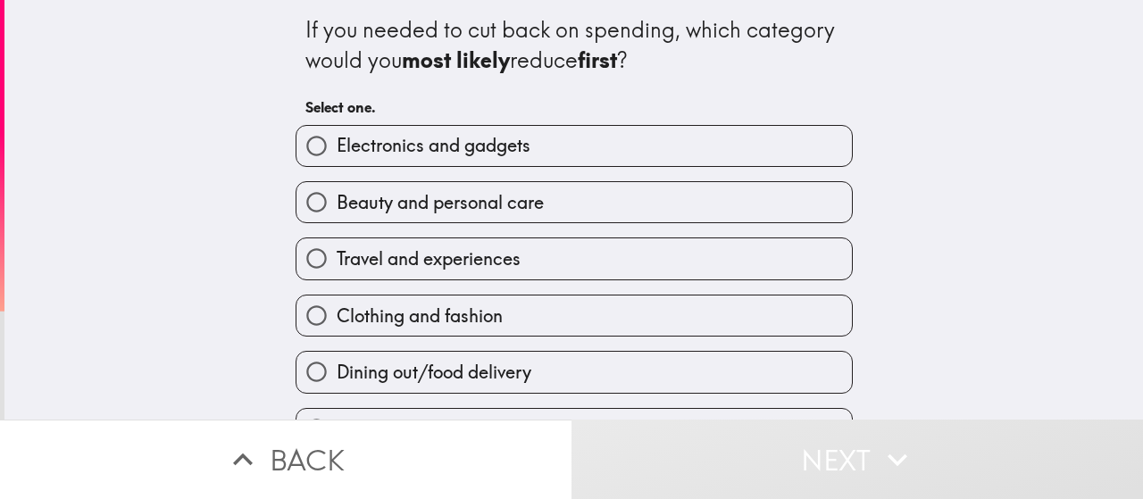
drag, startPoint x: 470, startPoint y: 262, endPoint x: 640, endPoint y: 333, distance: 184.1
click at [470, 263] on span "Travel and experiences" at bounding box center [429, 259] width 184 height 25
click at [337, 263] on input "Travel and experiences" at bounding box center [317, 258] width 40 height 40
radio input "true"
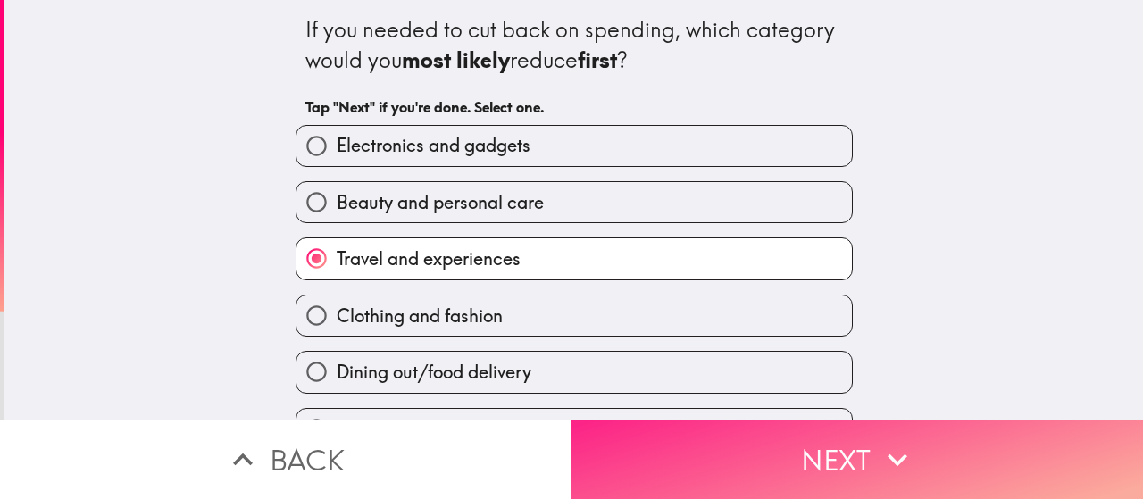
click at [798, 436] on button "Next" at bounding box center [858, 459] width 572 height 79
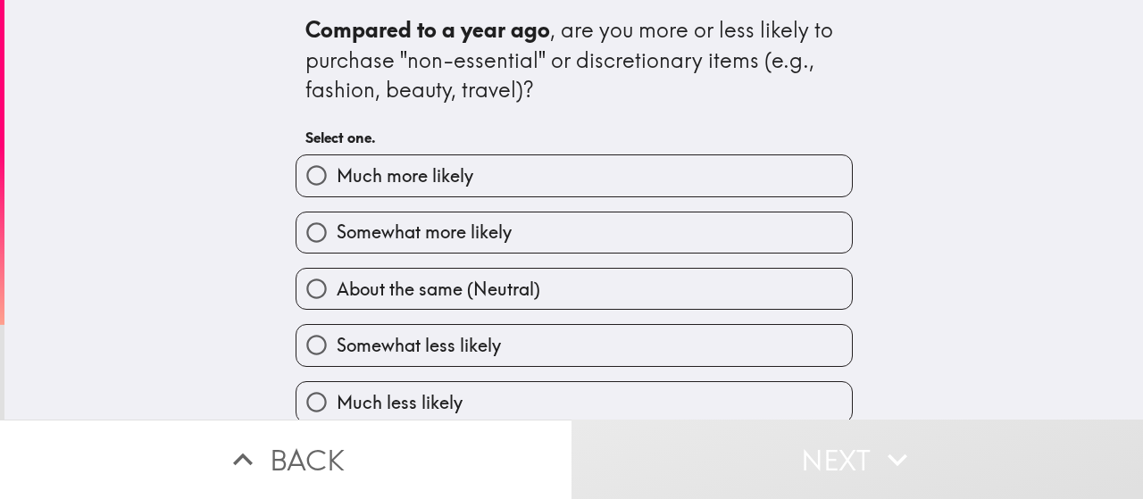
click at [466, 238] on span "Somewhat more likely" at bounding box center [424, 232] width 175 height 25
click at [337, 238] on input "Somewhat more likely" at bounding box center [317, 233] width 40 height 40
radio input "true"
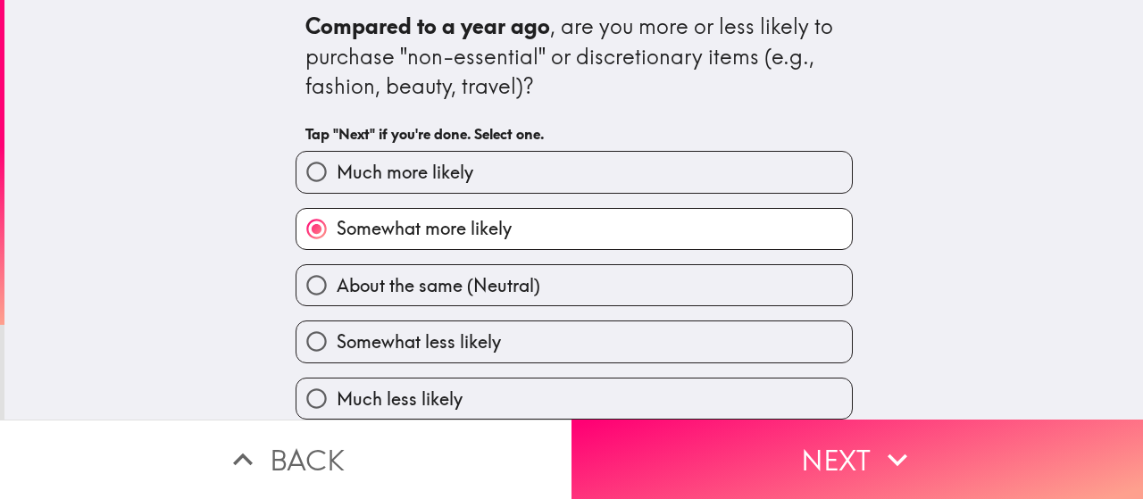
scroll to position [20, 0]
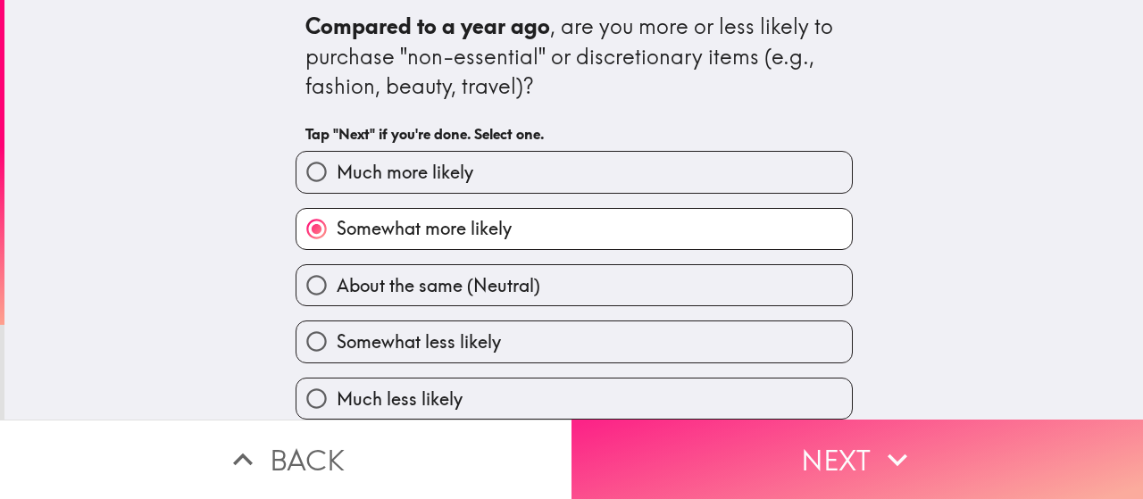
click at [774, 422] on button "Next" at bounding box center [858, 459] width 572 height 79
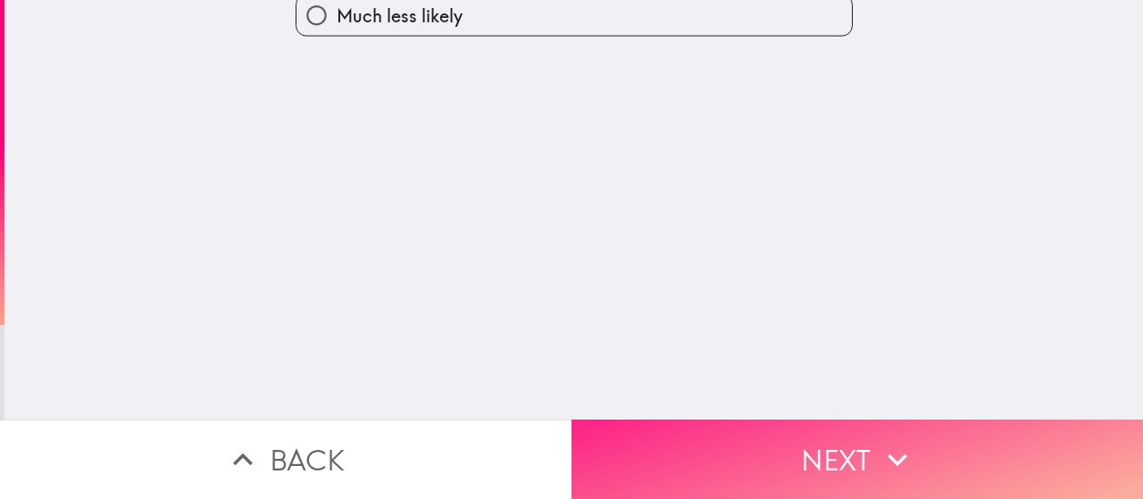
scroll to position [0, 0]
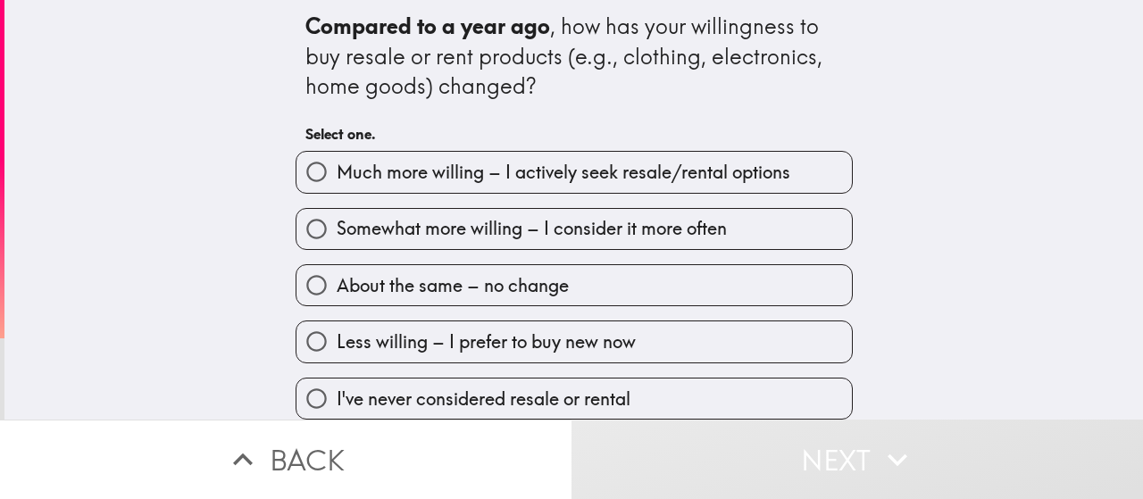
scroll to position [20, 0]
click at [454, 216] on span "Somewhat more willing – I consider it more often" at bounding box center [532, 228] width 390 height 25
click at [337, 209] on input "Somewhat more willing – I consider it more often" at bounding box center [317, 229] width 40 height 40
radio input "true"
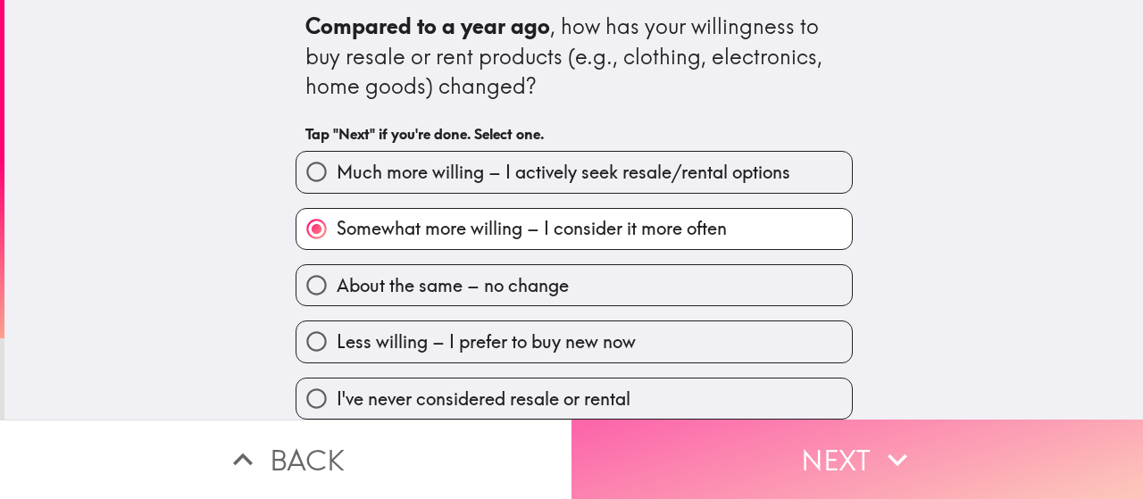
click at [790, 443] on button "Next" at bounding box center [858, 459] width 572 height 79
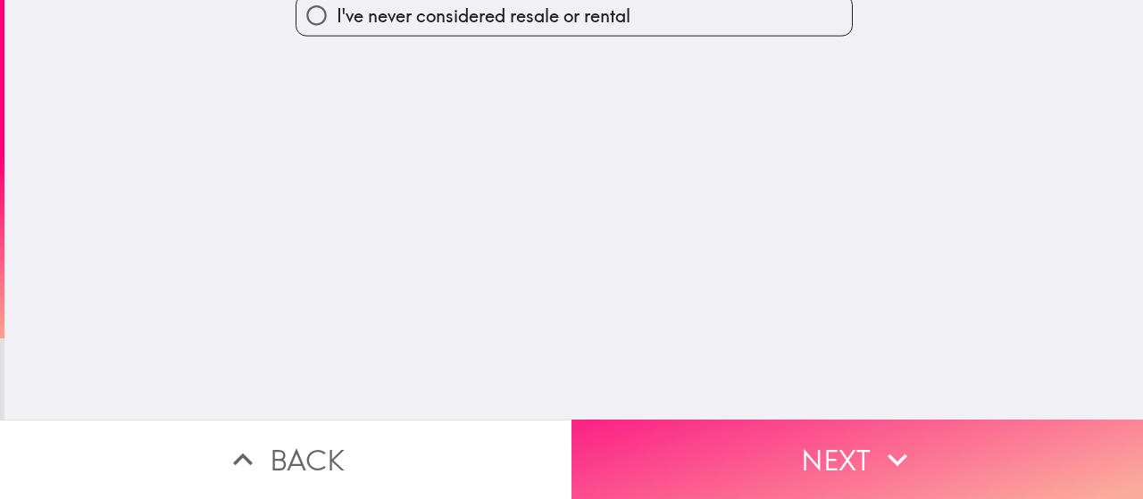
scroll to position [0, 0]
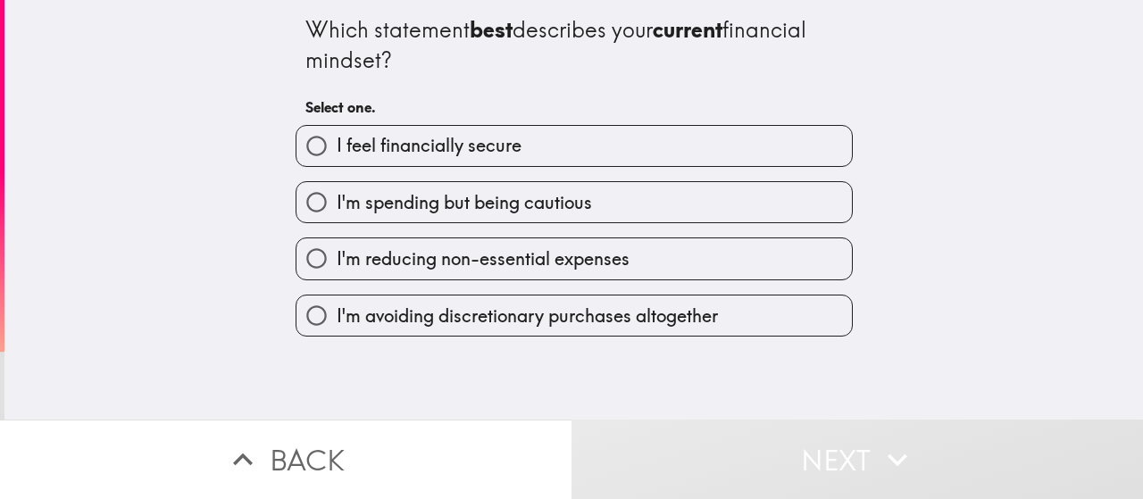
click at [548, 202] on span "I'm spending but being cautious" at bounding box center [464, 202] width 255 height 25
click at [337, 202] on input "I'm spending but being cautious" at bounding box center [317, 202] width 40 height 40
radio input "true"
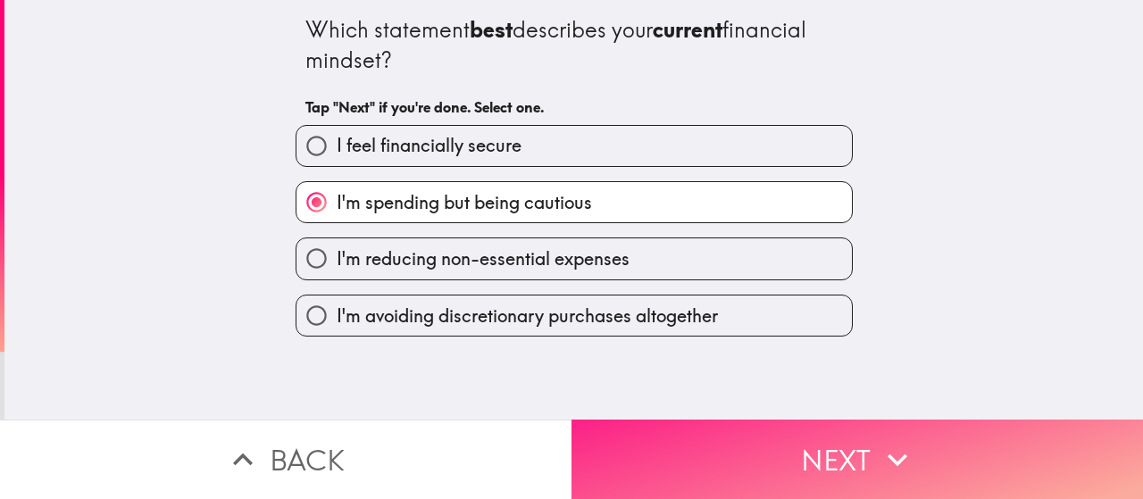
click at [784, 448] on button "Next" at bounding box center [858, 459] width 572 height 79
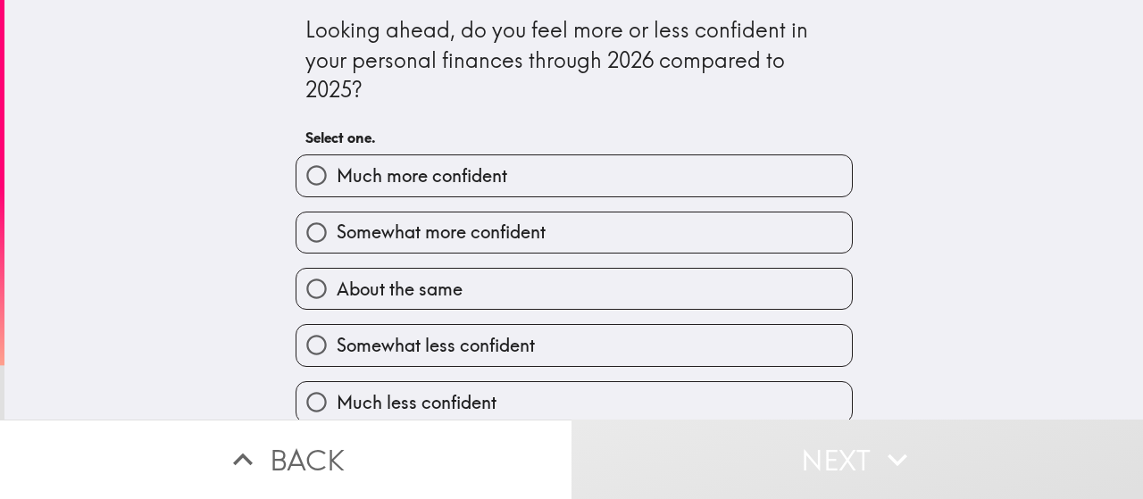
click at [500, 291] on label "About the same" at bounding box center [575, 289] width 556 height 40
click at [337, 291] on input "About the same" at bounding box center [317, 289] width 40 height 40
radio input "true"
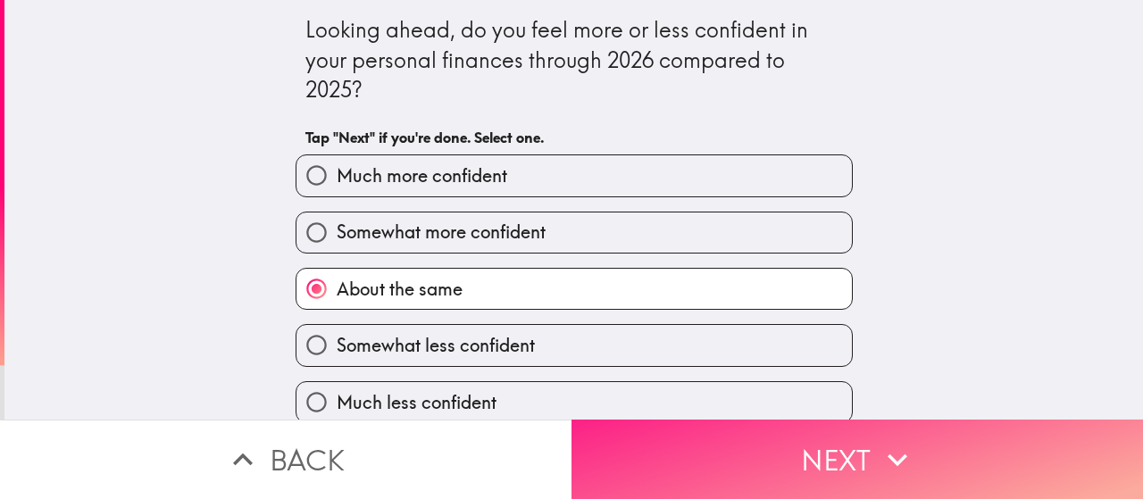
click at [766, 447] on button "Next" at bounding box center [858, 459] width 572 height 79
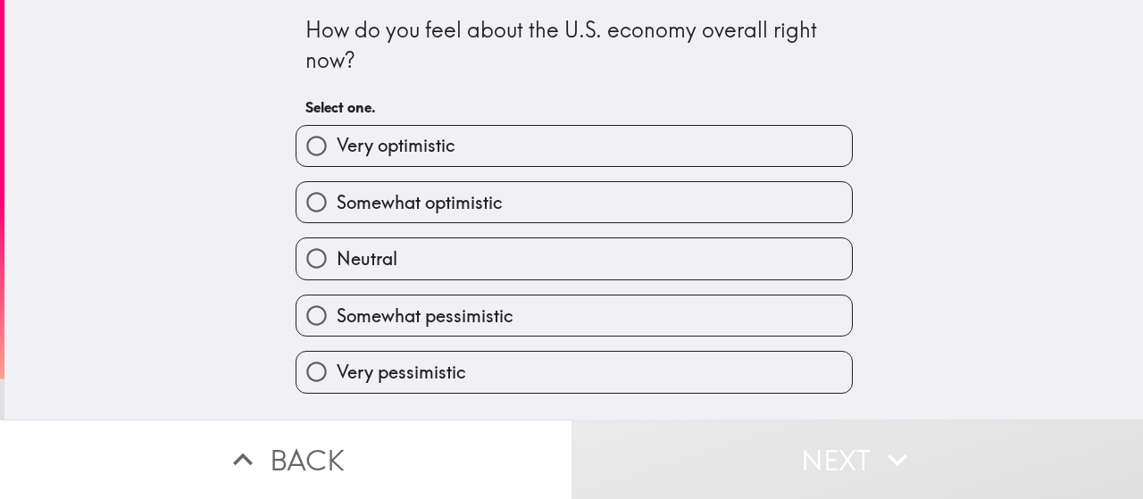
drag, startPoint x: 500, startPoint y: 321, endPoint x: 656, endPoint y: 355, distance: 159.1
click at [502, 321] on label "Somewhat pessimistic" at bounding box center [575, 316] width 556 height 40
click at [337, 321] on input "Somewhat pessimistic" at bounding box center [317, 316] width 40 height 40
radio input "true"
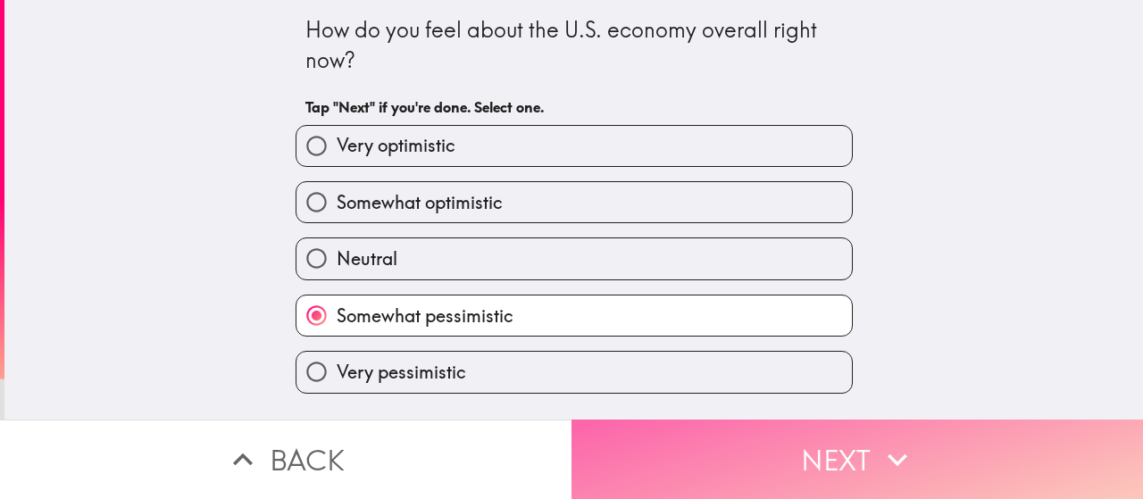
click at [796, 444] on button "Next" at bounding box center [858, 459] width 572 height 79
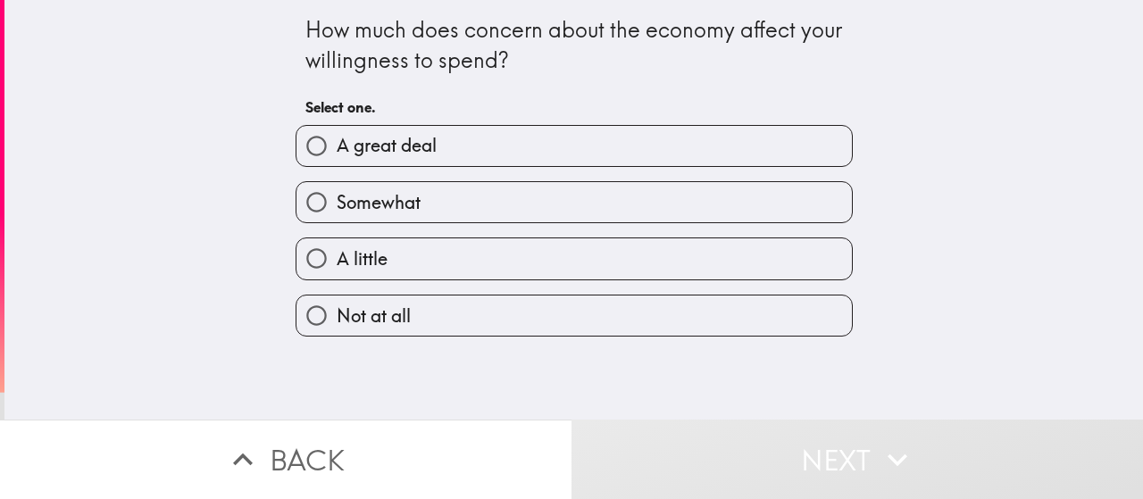
click at [439, 203] on label "Somewhat" at bounding box center [575, 202] width 556 height 40
click at [337, 203] on input "Somewhat" at bounding box center [317, 202] width 40 height 40
radio input "true"
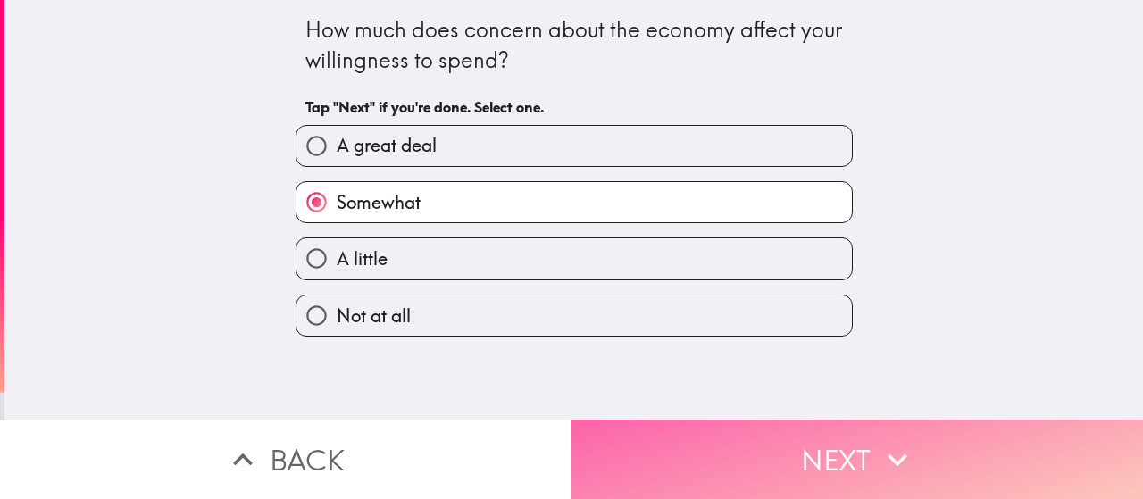
click at [802, 442] on button "Next" at bounding box center [858, 459] width 572 height 79
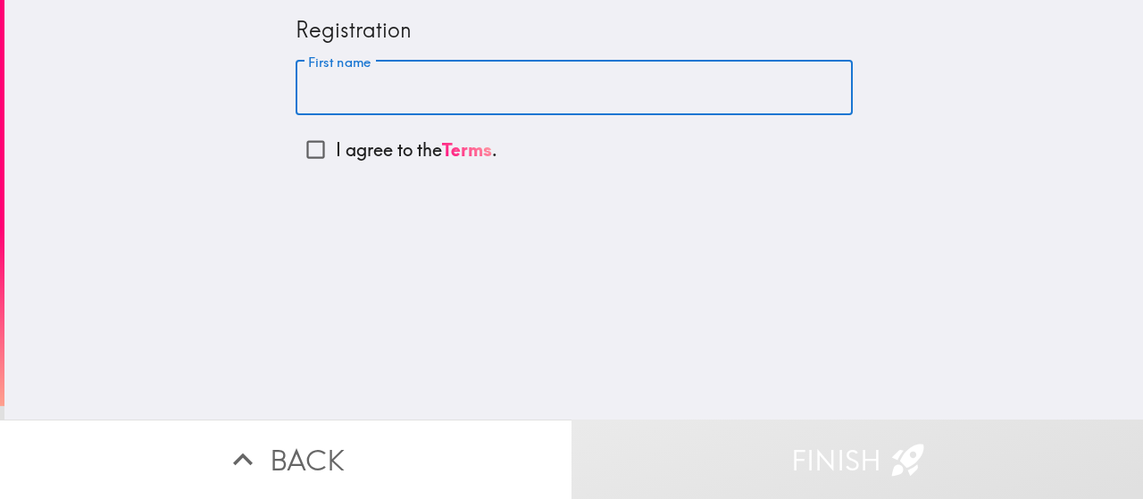
click at [322, 86] on input "First name" at bounding box center [574, 88] width 557 height 55
type input "[PERSON_NAME]"
click at [302, 151] on input "I agree to the Terms ." at bounding box center [316, 150] width 40 height 40
checkbox input "true"
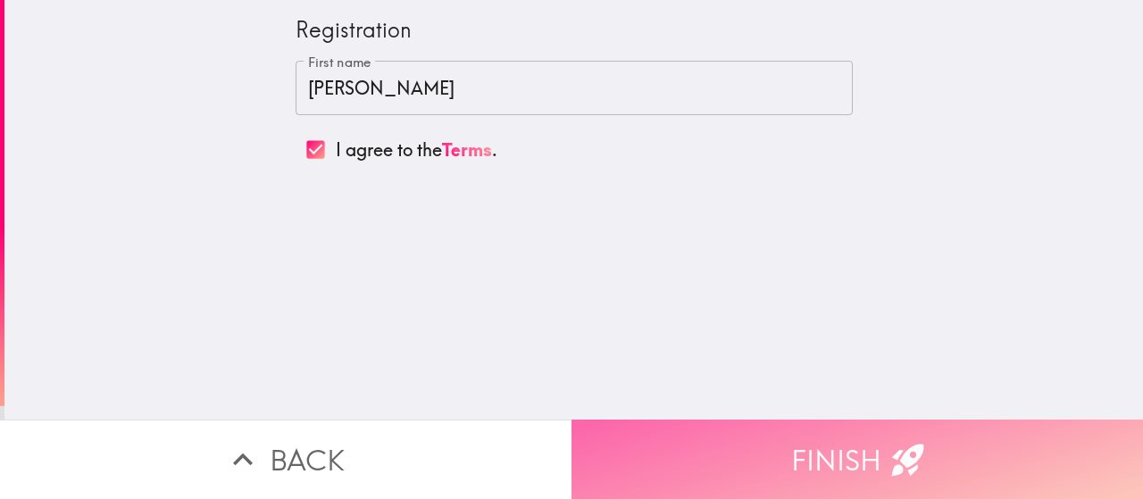
click at [771, 437] on button "Finish" at bounding box center [858, 459] width 572 height 79
